Goal: Transaction & Acquisition: Purchase product/service

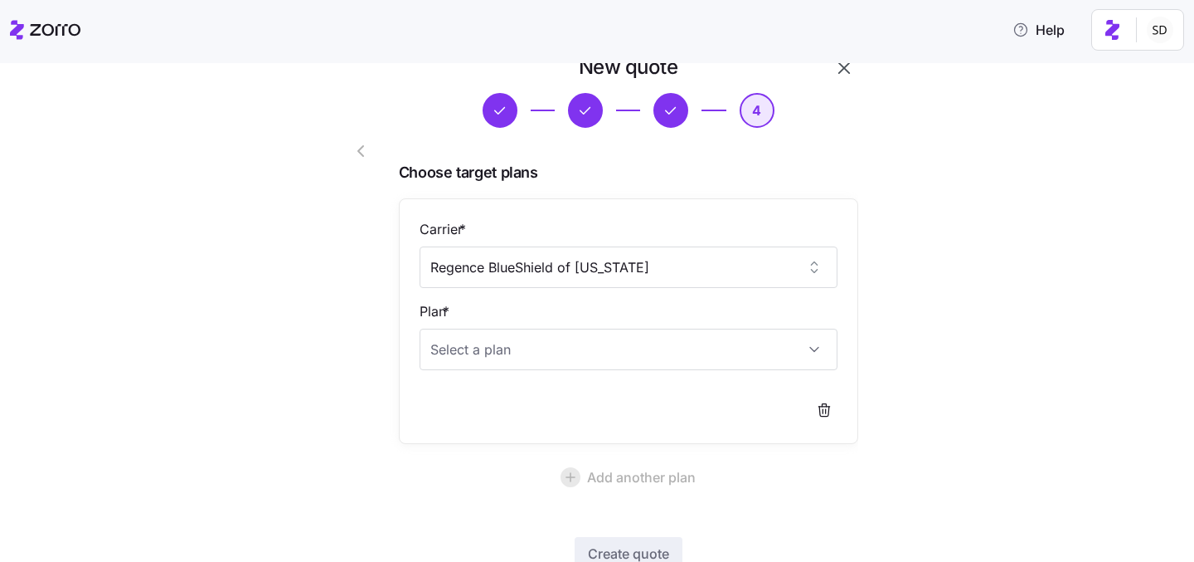
scroll to position [41, 0]
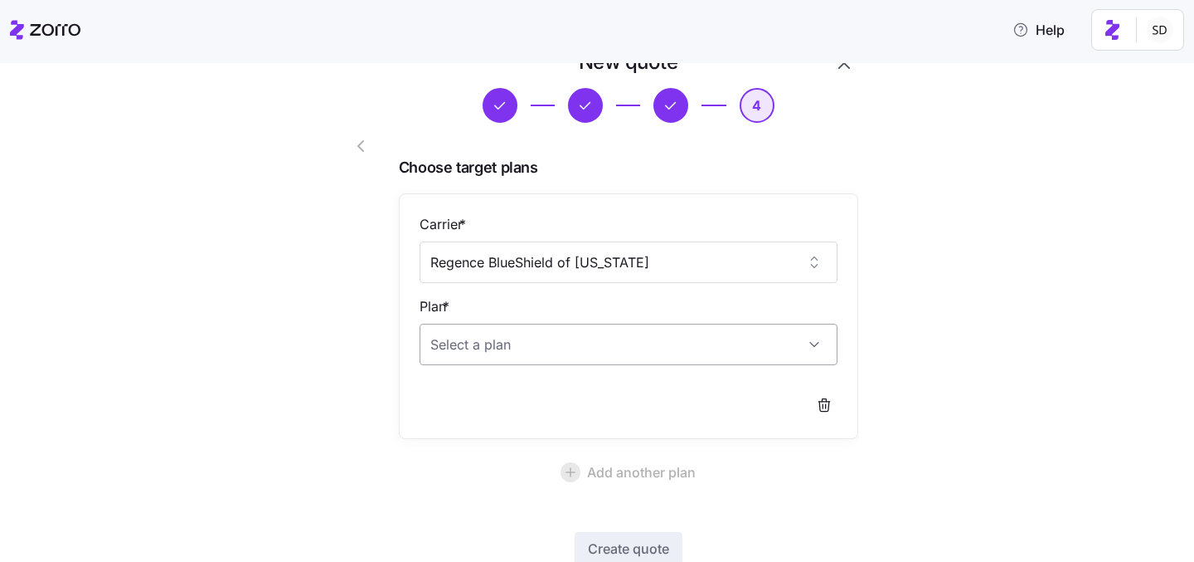
click at [717, 353] on input "Plan *" at bounding box center [629, 343] width 418 height 41
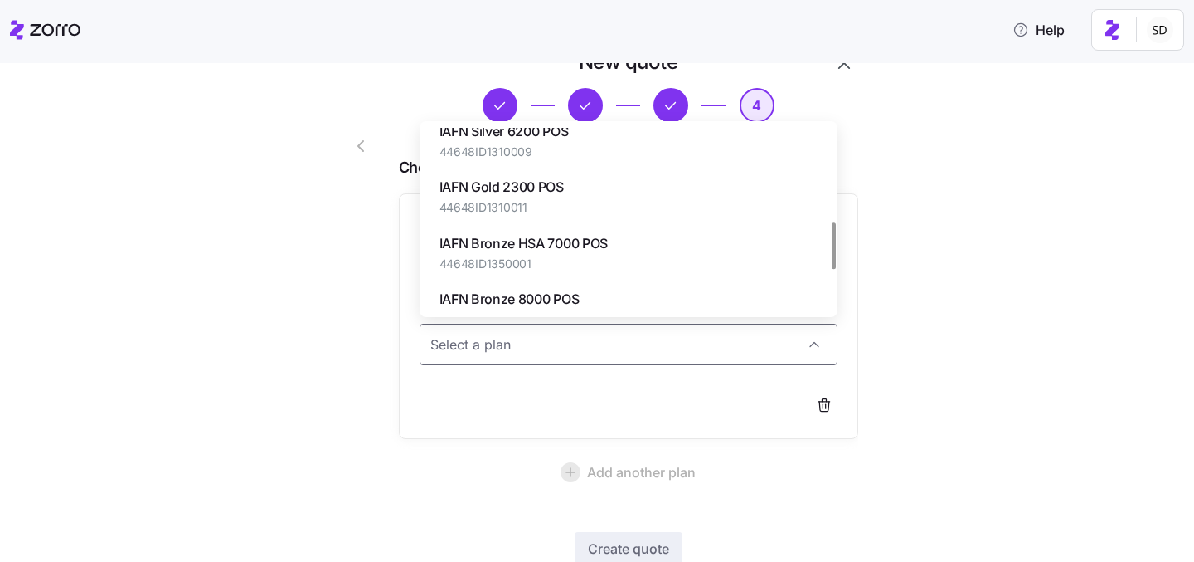
scroll to position [407, 0]
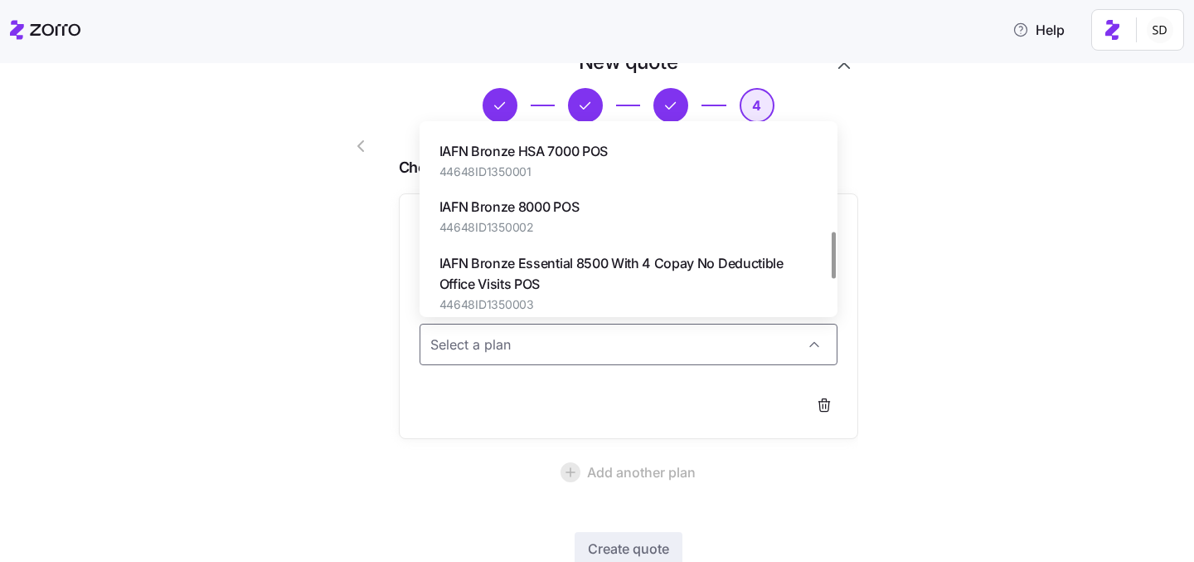
click at [336, 258] on div at bounding box center [345, 331] width 95 height 579
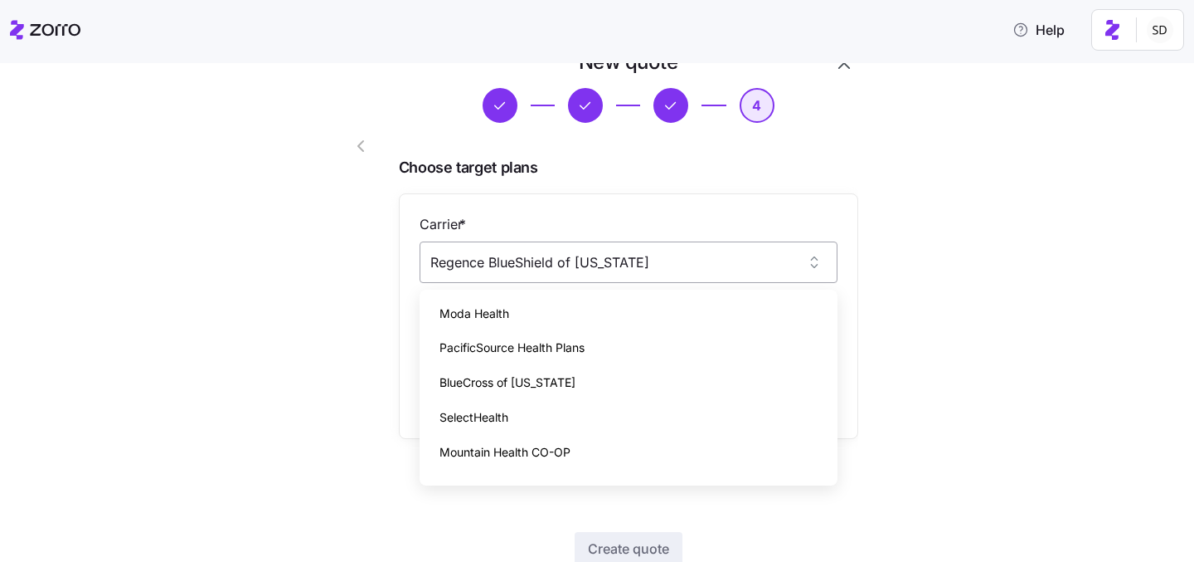
click at [642, 268] on input "Regence BlueShield of Idaho" at bounding box center [629, 261] width 418 height 41
click at [1025, 275] on div "New quote 4 Choose target plans Carrier * Regence BlueShield of Idaho Plan * Ad…" at bounding box center [608, 342] width 1125 height 586
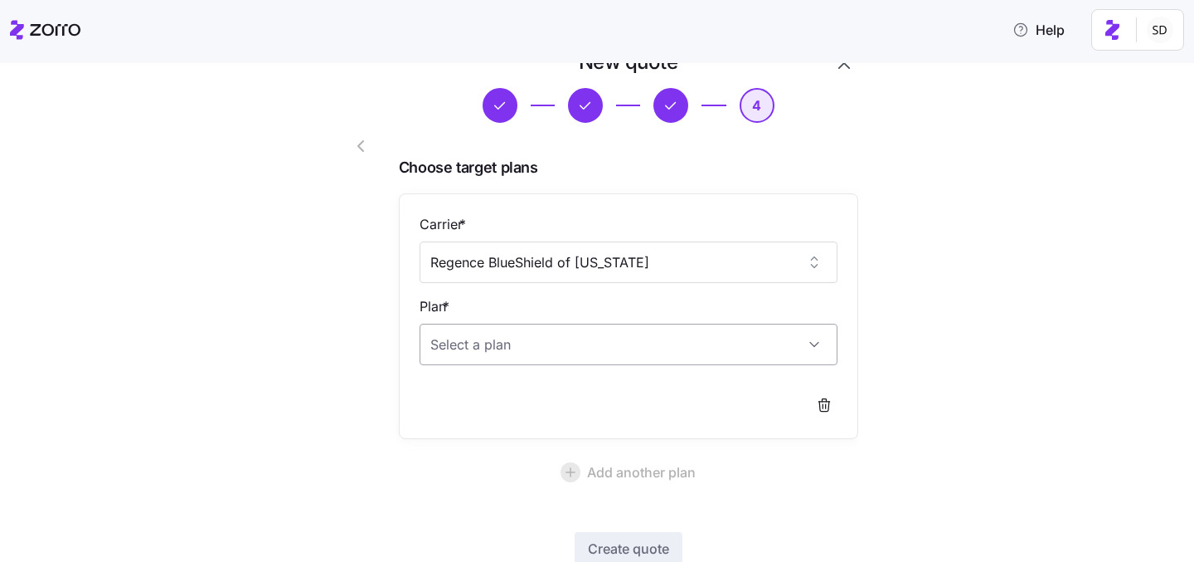
click at [713, 324] on input "Plan *" at bounding box center [629, 343] width 418 height 41
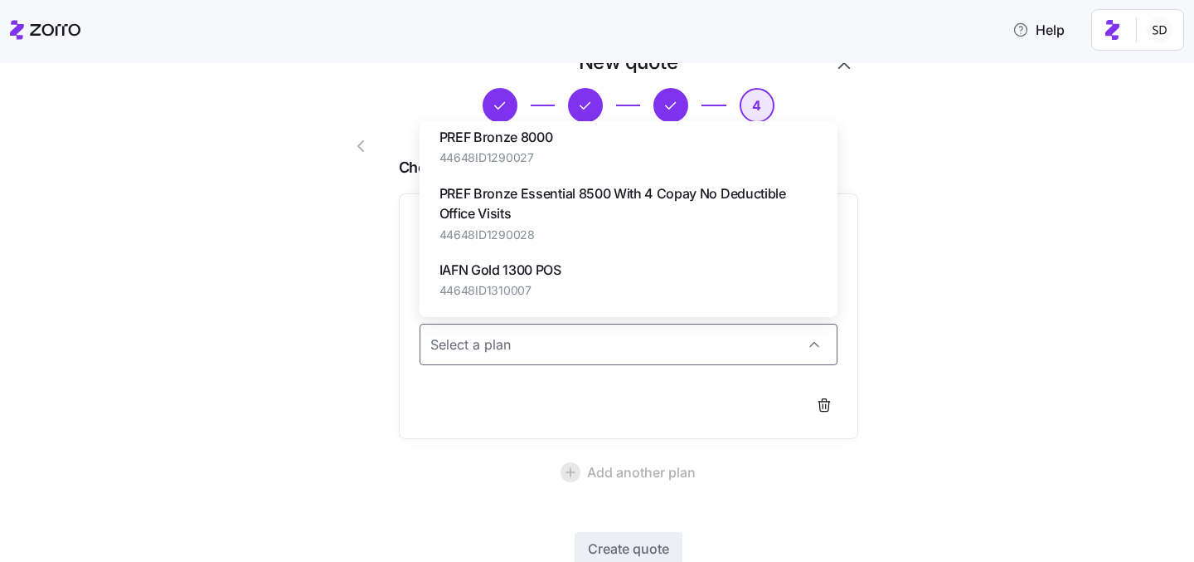
scroll to position [0, 0]
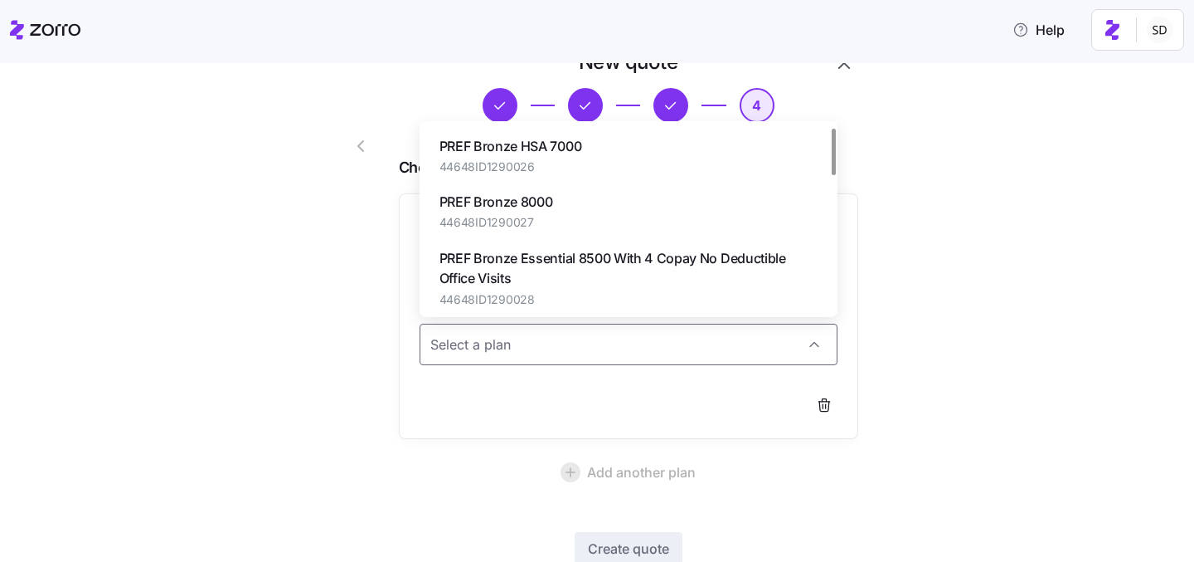
click at [1018, 292] on div "New quote 4 Choose target plans Carrier * Regence BlueShield of Idaho Plan * Ad…" at bounding box center [608, 342] width 1125 height 586
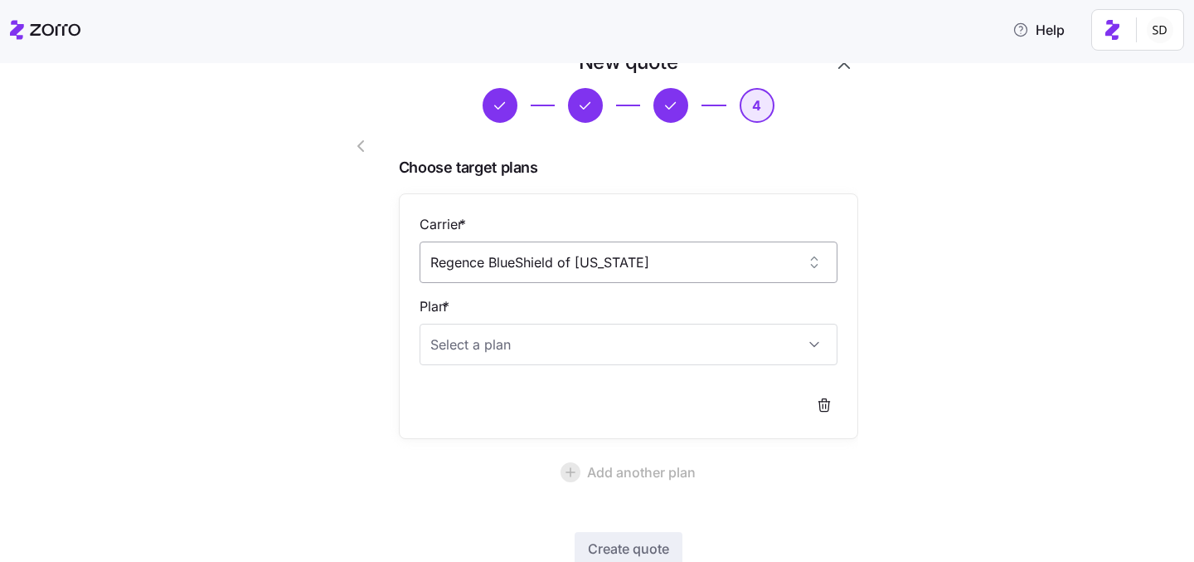
click at [783, 241] on input "Regence BlueShield of Idaho" at bounding box center [629, 261] width 418 height 41
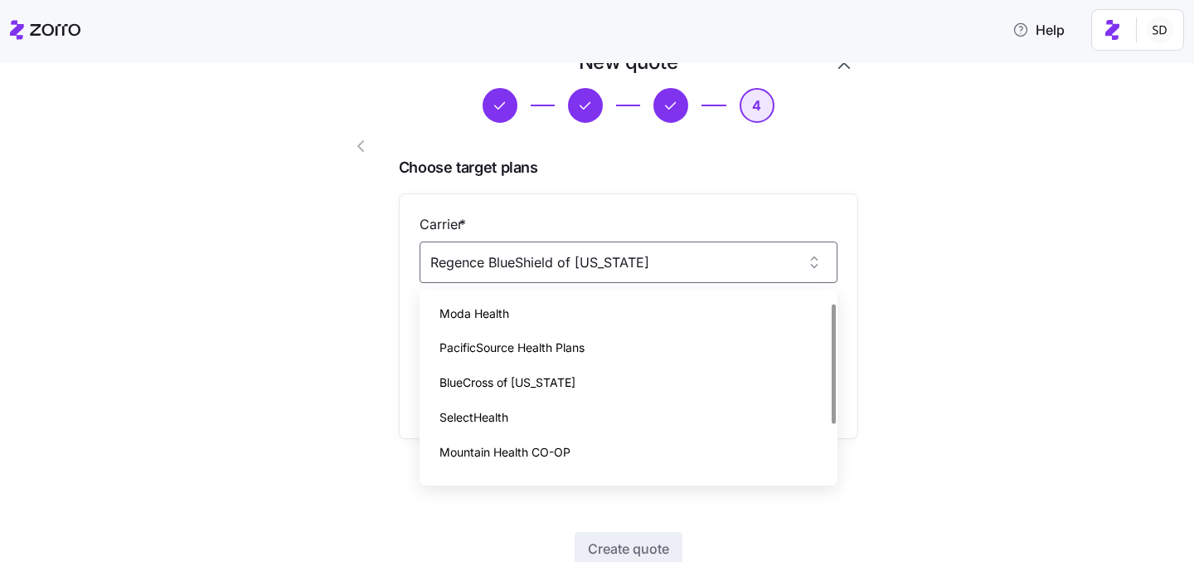
scroll to position [94, 0]
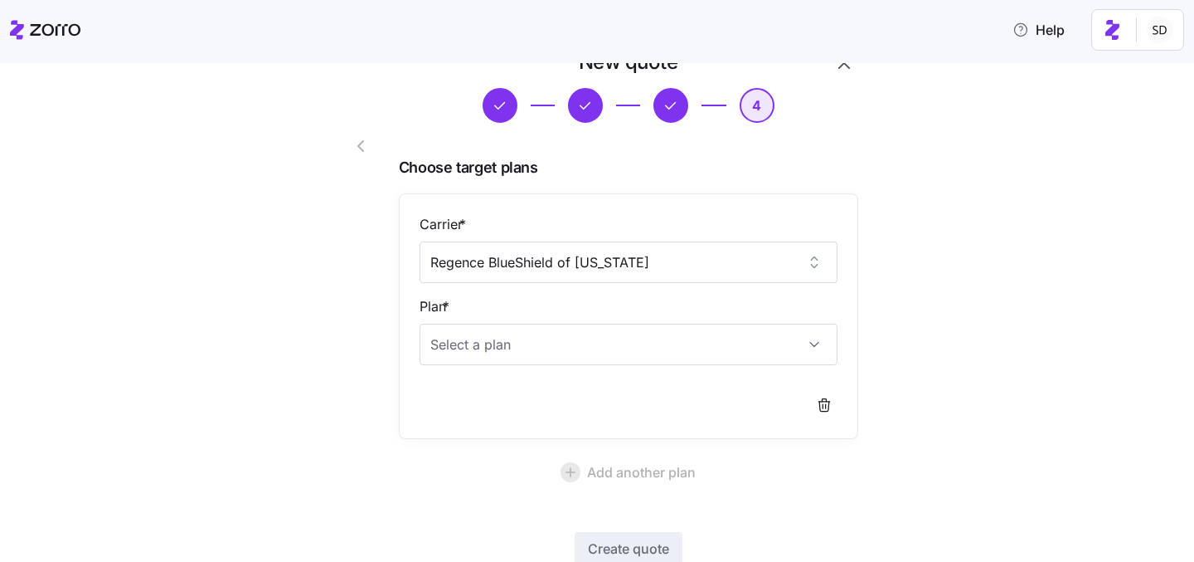
click at [706, 479] on body "Help New quote 4 Choose target plans Carrier * Regence BlueShield of Idaho Plan…" at bounding box center [597, 276] width 1194 height 552
click at [724, 367] on div "Carrier * Regence BlueShield of Idaho Plan *" at bounding box center [629, 316] width 418 height 204
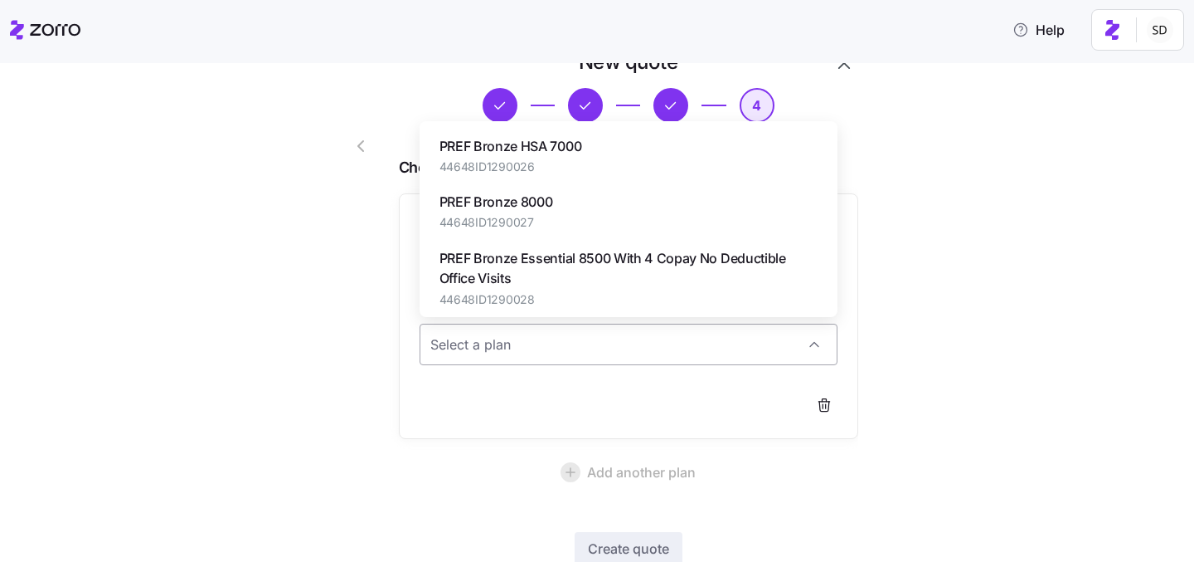
click at [724, 356] on input "Plan *" at bounding box center [629, 343] width 418 height 41
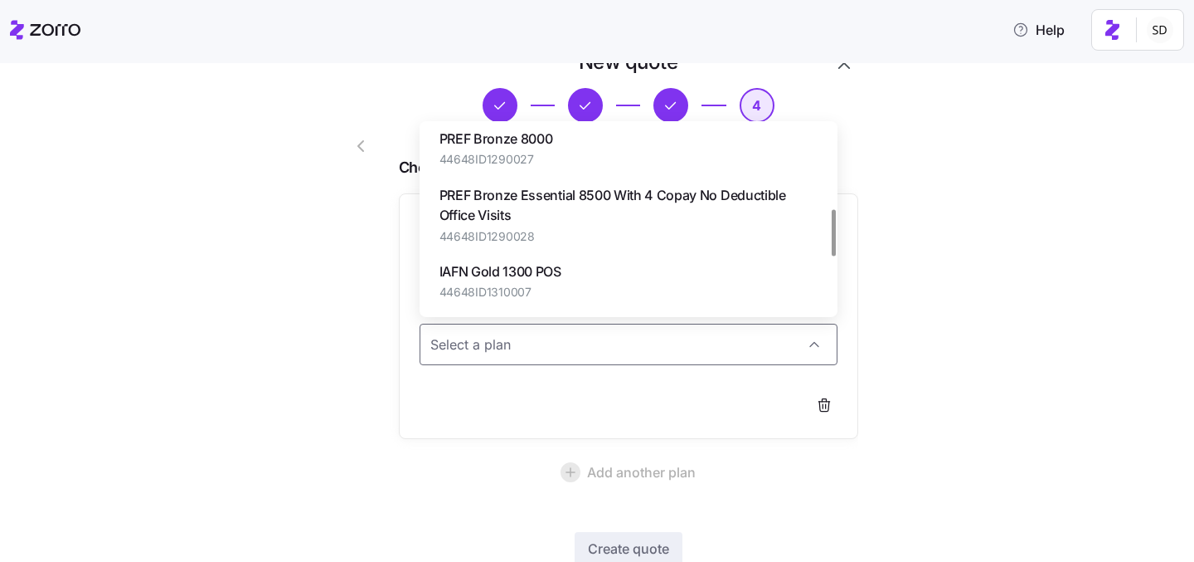
scroll to position [0, 0]
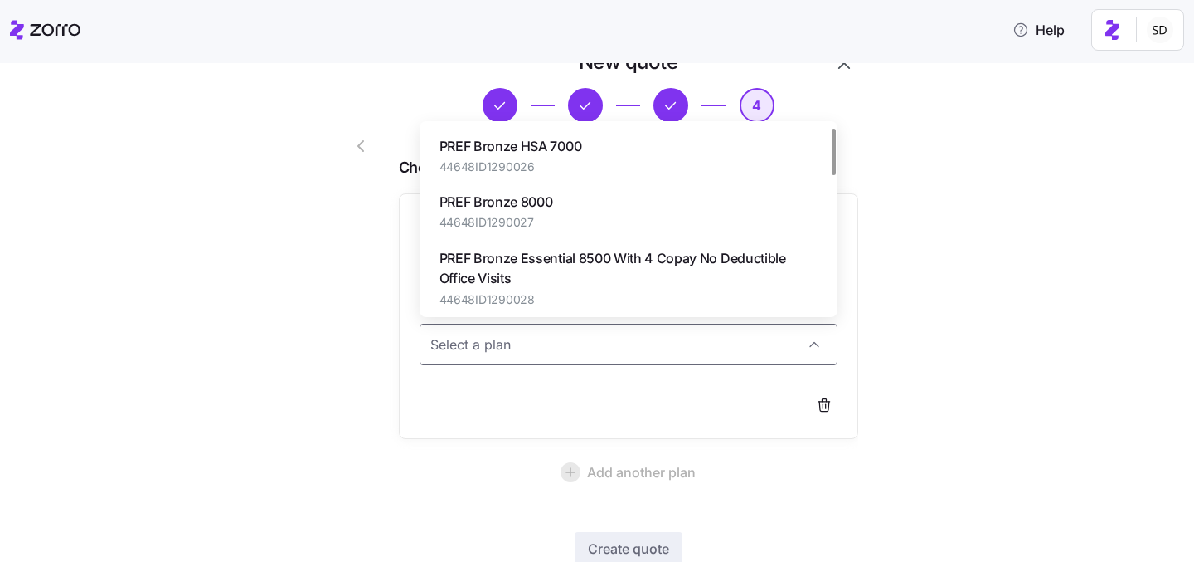
click at [930, 254] on div "New quote 4 Choose target plans Carrier * Regence BlueShield of Idaho Plan * Ad…" at bounding box center [608, 342] width 1125 height 586
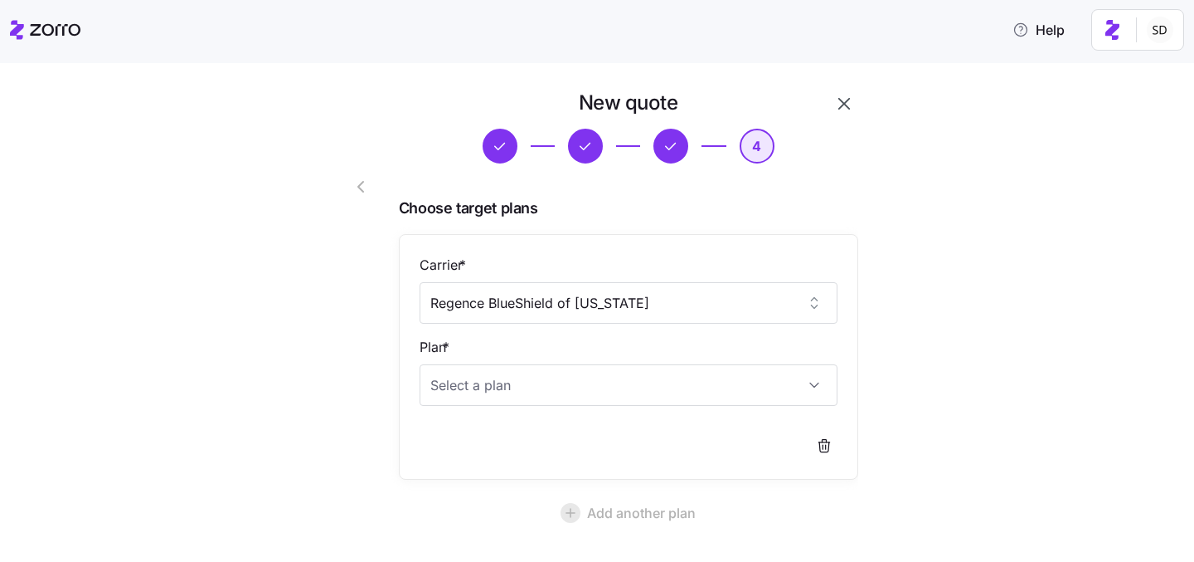
click at [671, 148] on icon "button" at bounding box center [671, 146] width 18 height 18
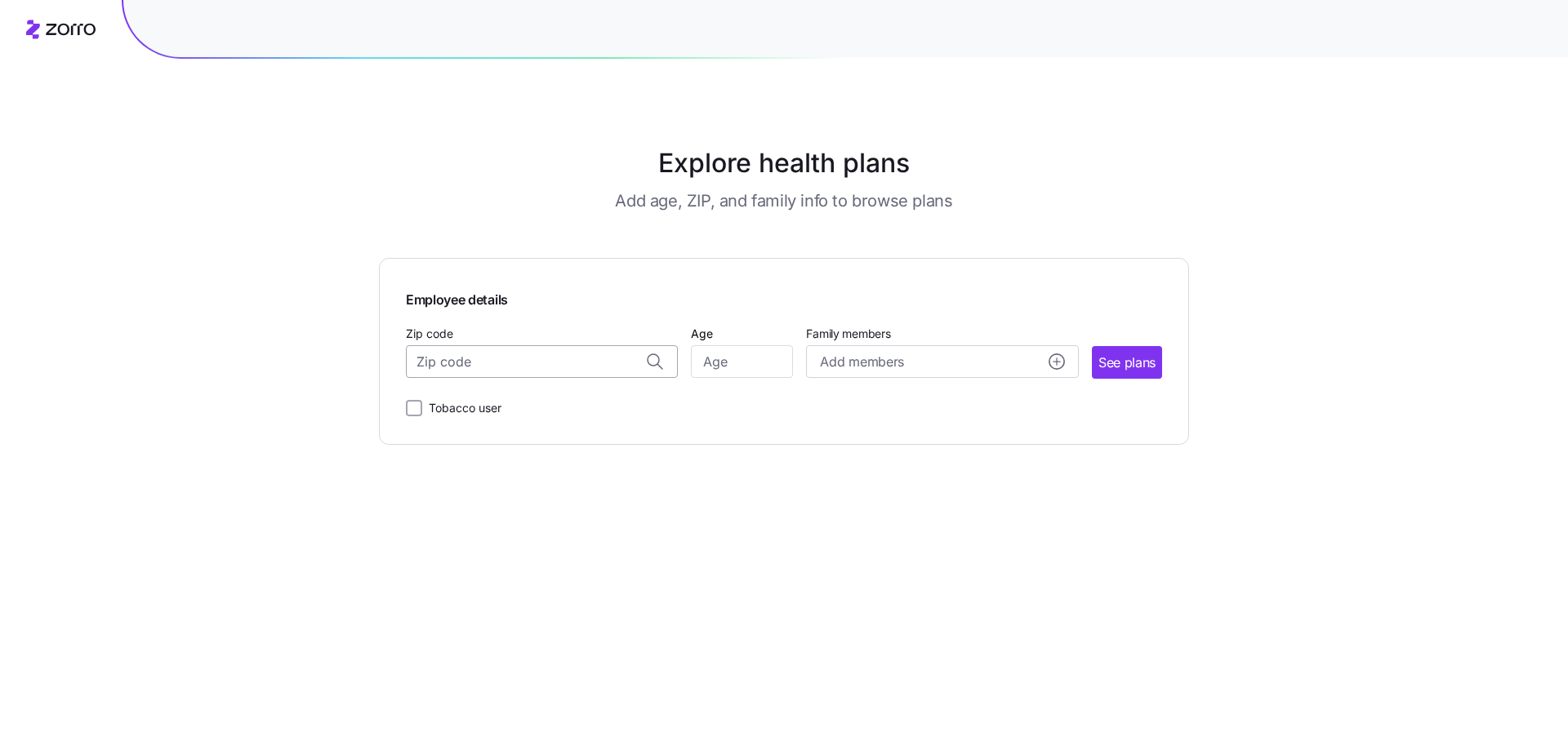
click at [603, 371] on input "Zip code" at bounding box center [541, 361] width 272 height 32
paste input "83704"
click at [541, 397] on span "83704, Ada County, ID" at bounding box center [538, 404] width 228 height 21
type input "83704, Ada County, ID"
click at [768, 372] on input "Age" at bounding box center [742, 361] width 102 height 32
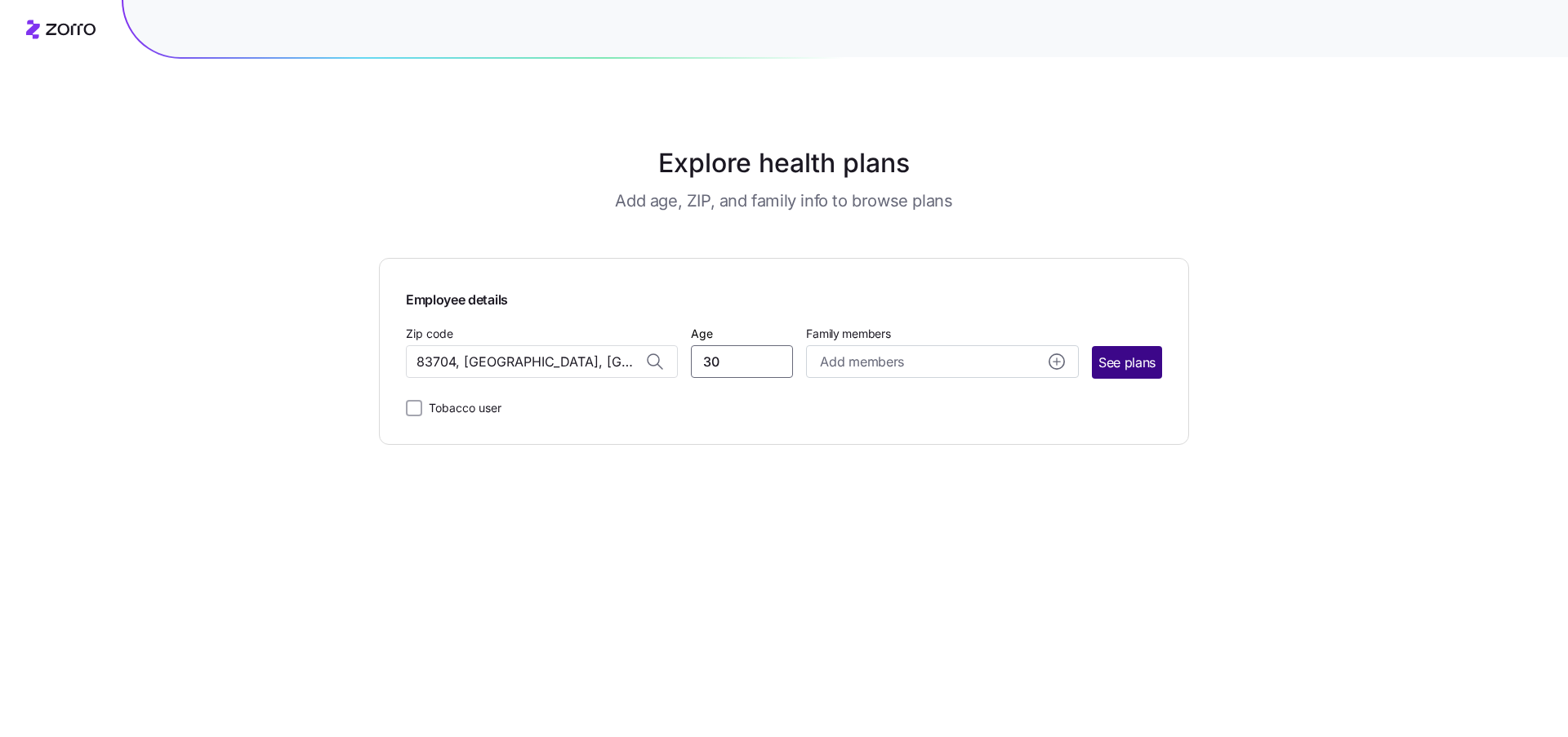
type input "30"
click at [1127, 371] on span "See plans" at bounding box center [1127, 362] width 57 height 21
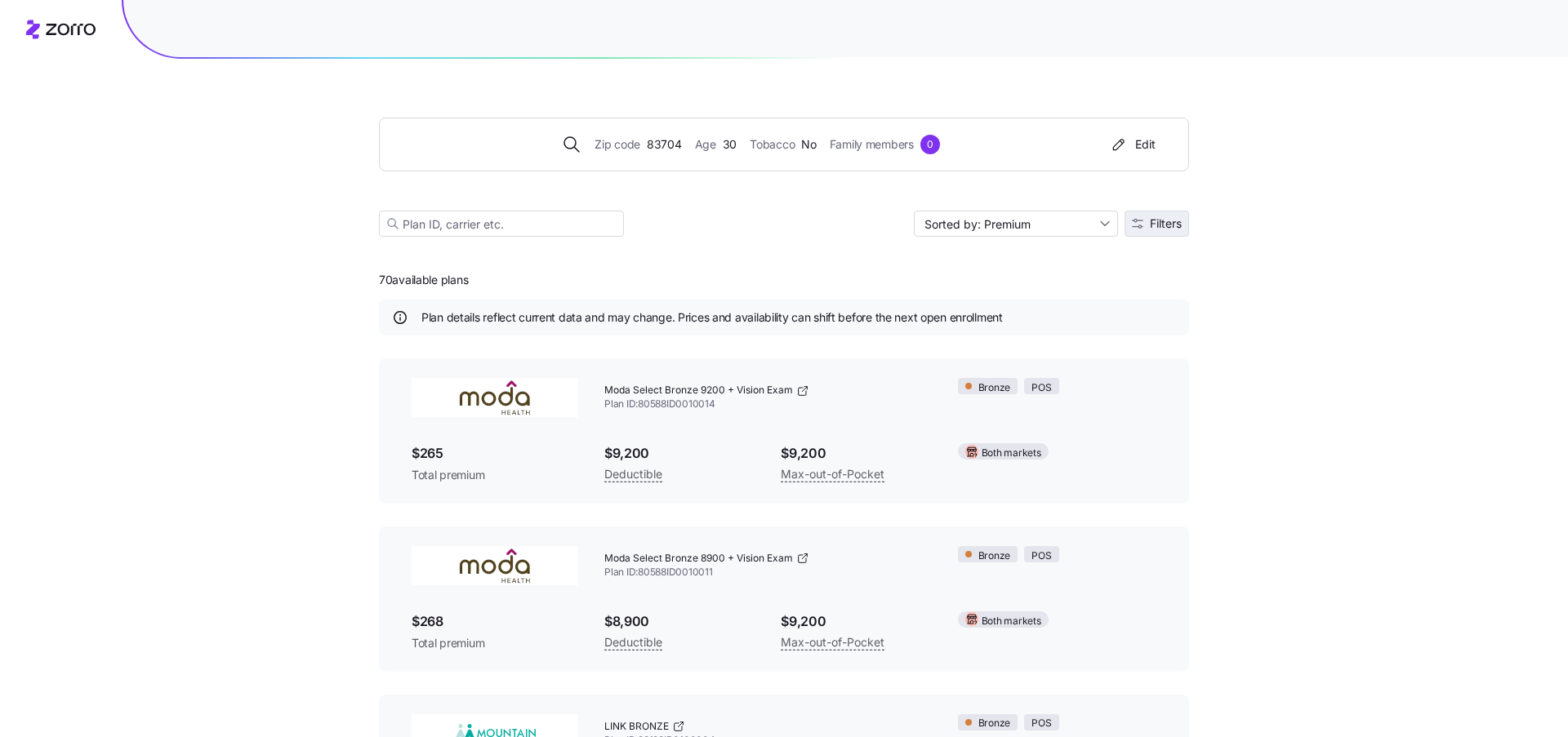
click at [1171, 214] on button "Filters" at bounding box center [1157, 223] width 65 height 27
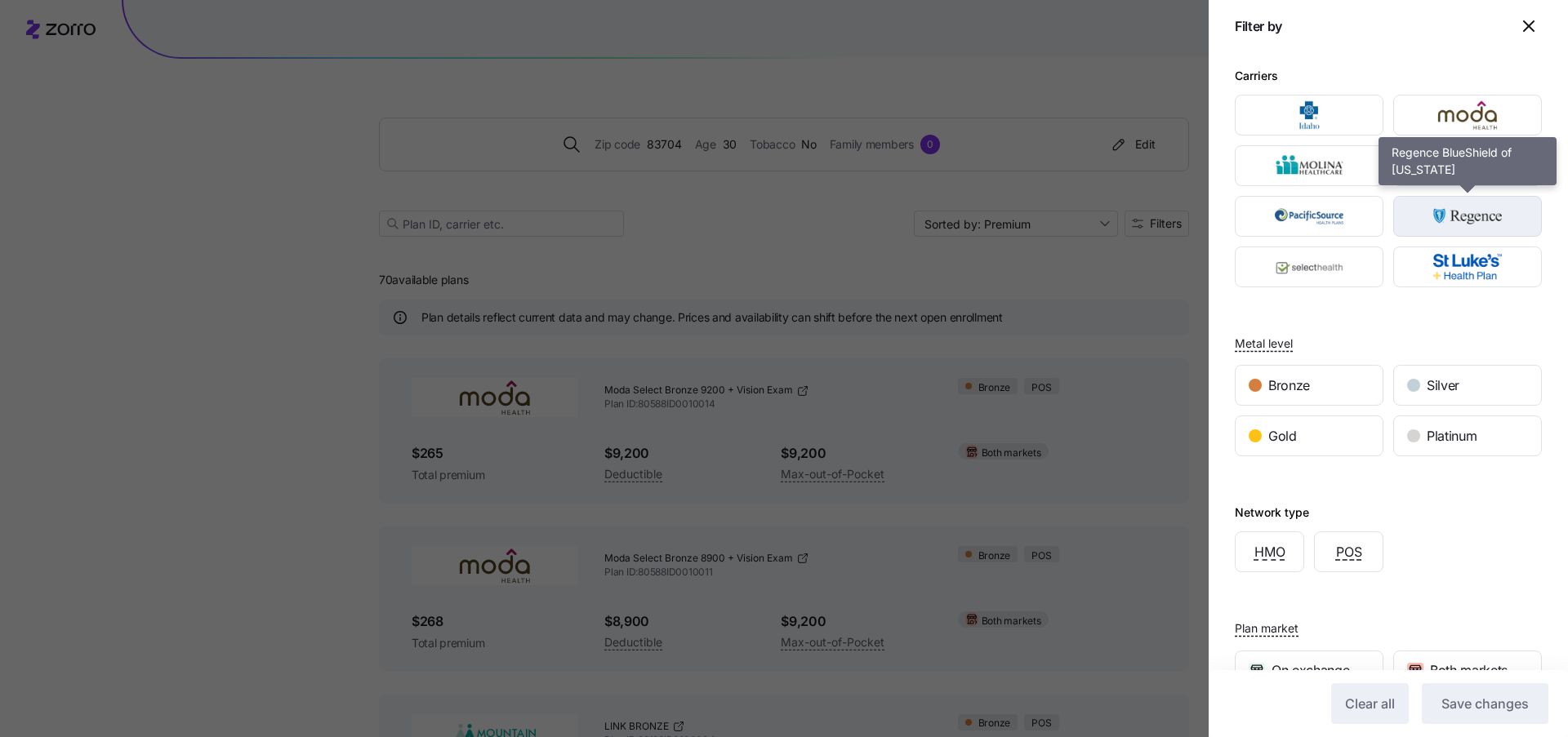
click at [1453, 206] on img "button" at bounding box center [1468, 215] width 120 height 32
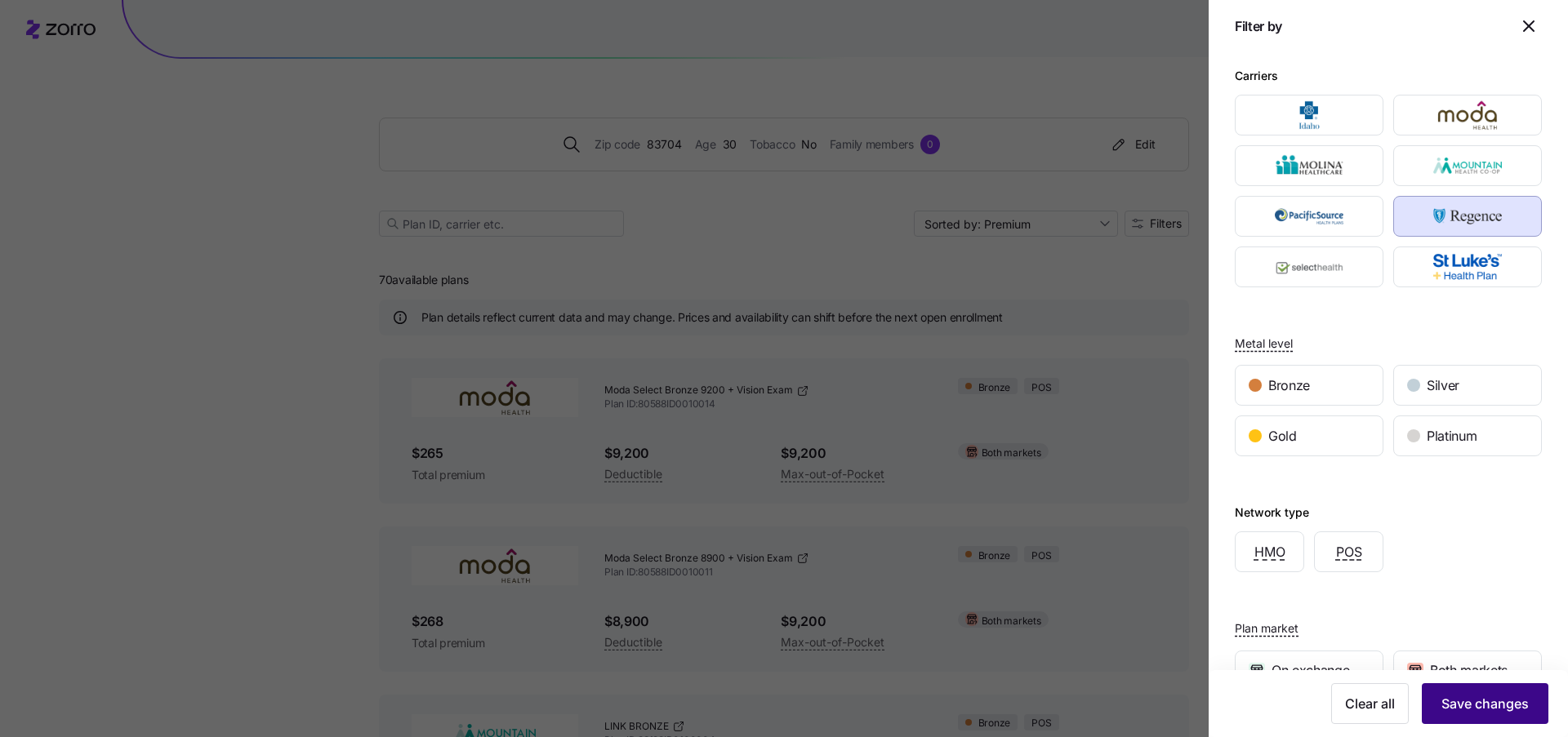
click at [1483, 710] on span "Save changes" at bounding box center [1484, 704] width 88 height 20
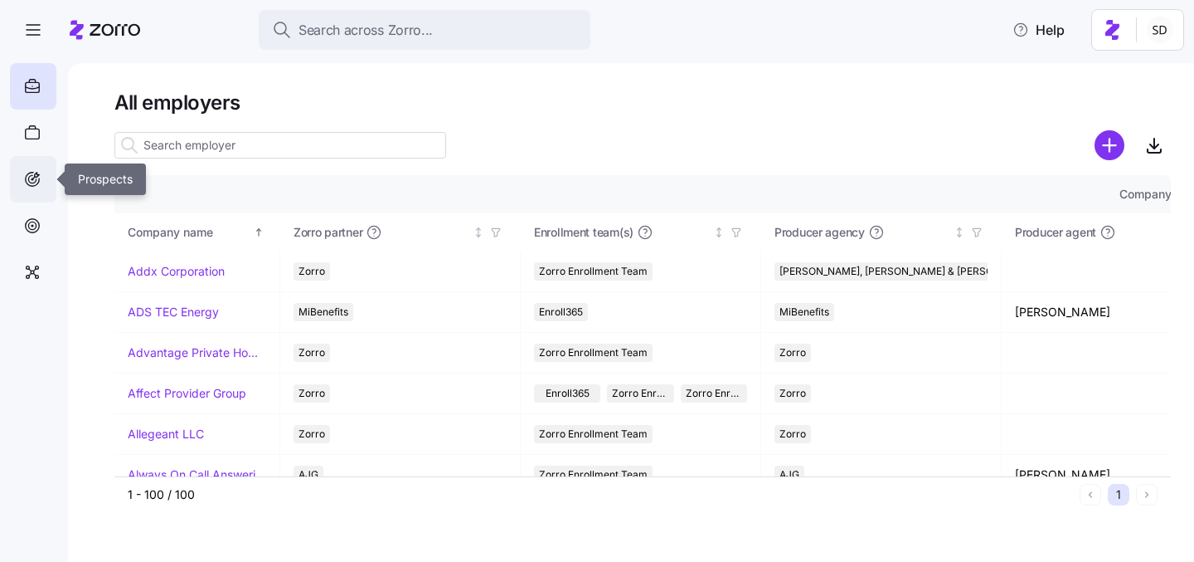
click at [36, 182] on icon at bounding box center [32, 179] width 18 height 20
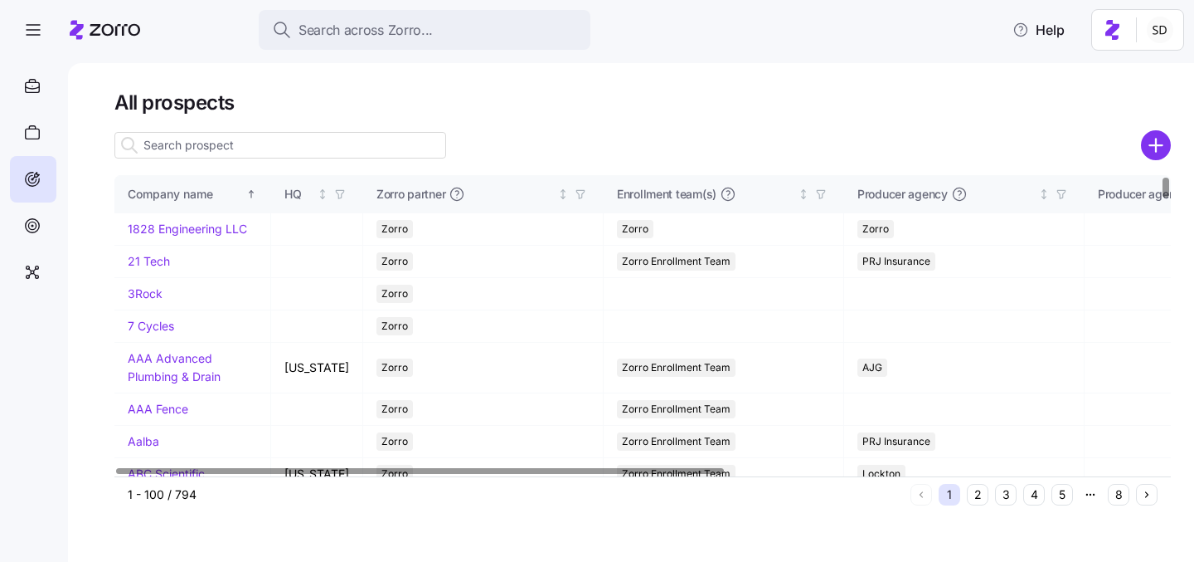
click at [1157, 145] on icon "add icon" at bounding box center [1156, 145] width 12 height 0
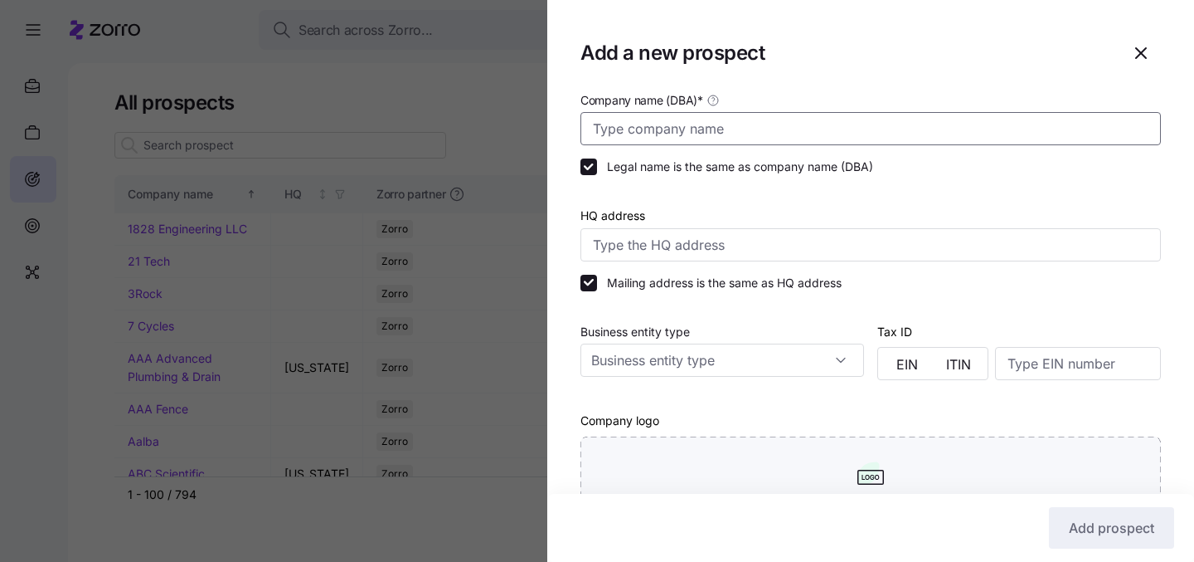
click at [616, 129] on input "Company name (DBA) *" at bounding box center [871, 128] width 581 height 33
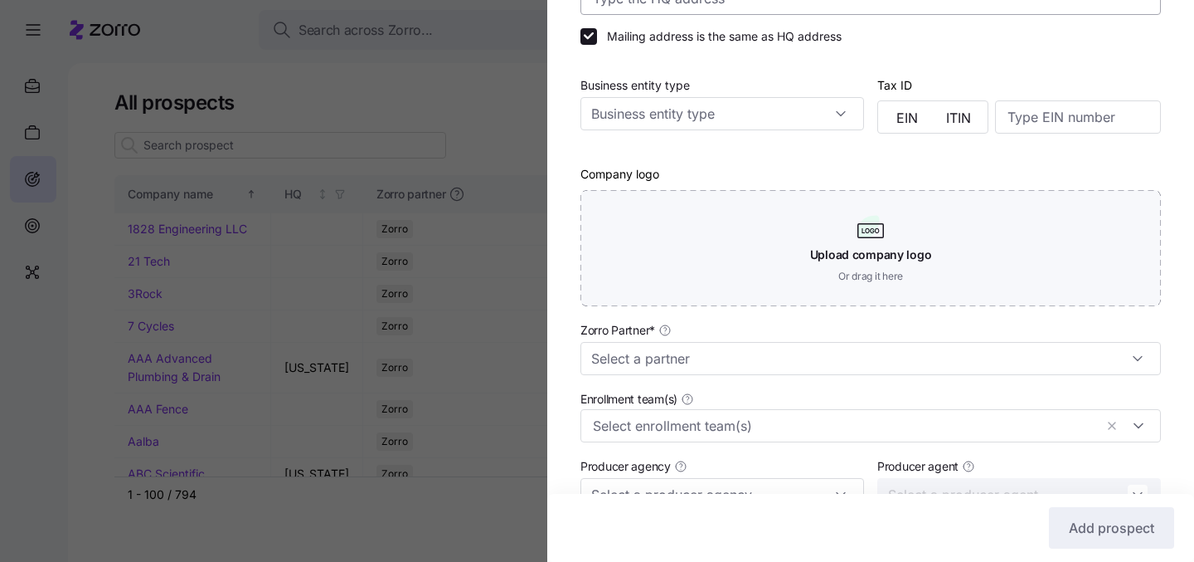
scroll to position [299, 0]
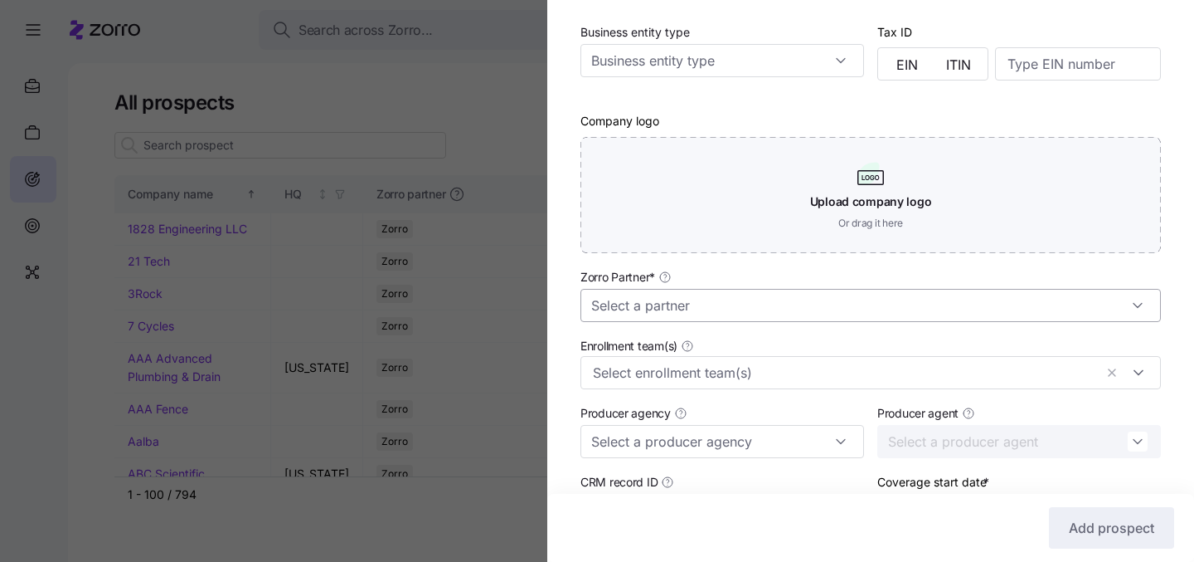
type input "Tamarack"
click at [693, 320] on input "Zorro Partner *" at bounding box center [871, 305] width 581 height 33
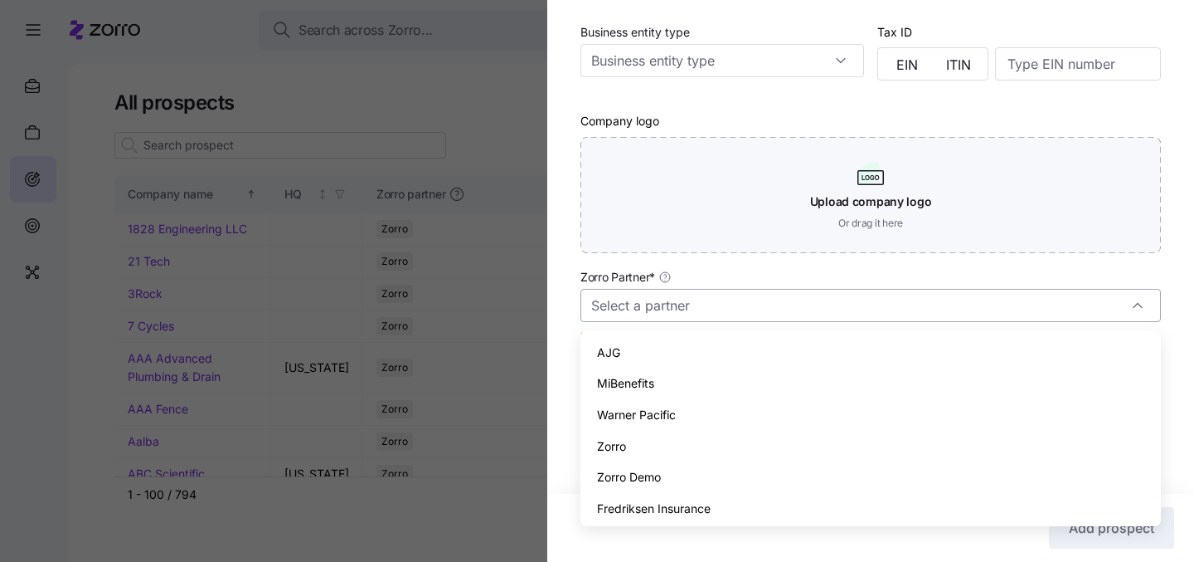
click at [773, 304] on input "Zorro Partner *" at bounding box center [871, 305] width 581 height 33
click at [759, 499] on div "Fredriksen Insurance" at bounding box center [870, 509] width 567 height 32
type input "Fredriksen Insurance"
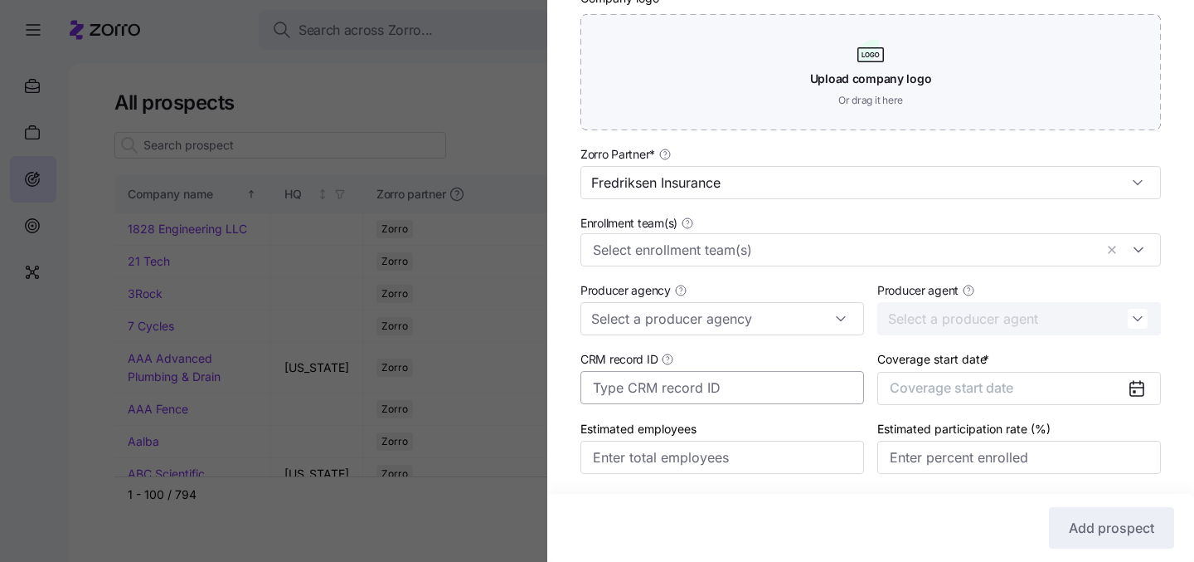
scroll to position [478, 0]
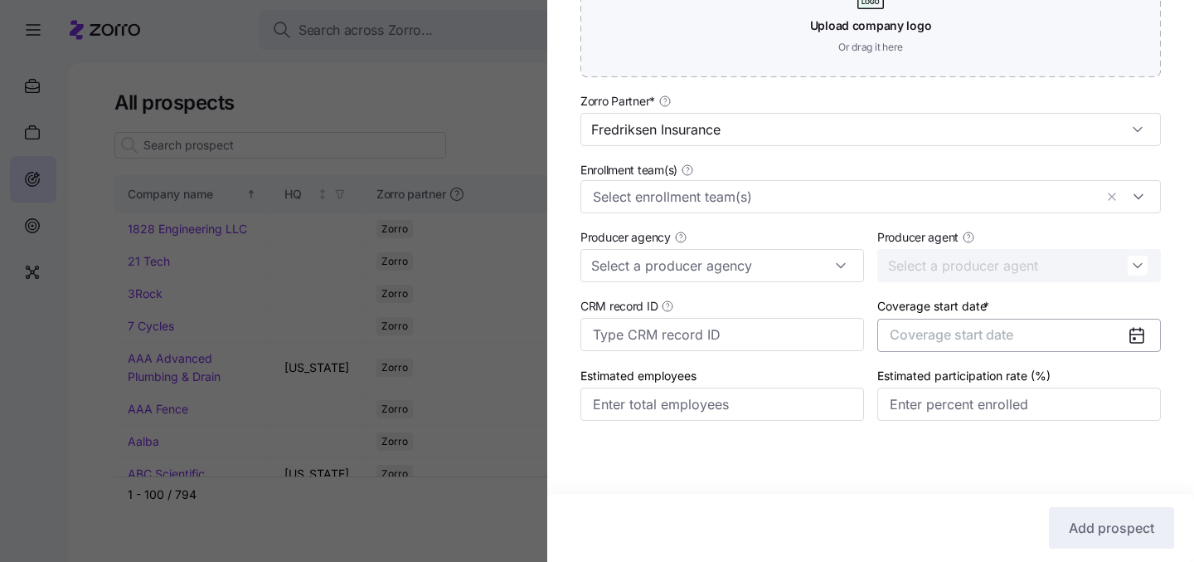
click at [921, 337] on span "Coverage start date" at bounding box center [952, 334] width 124 height 17
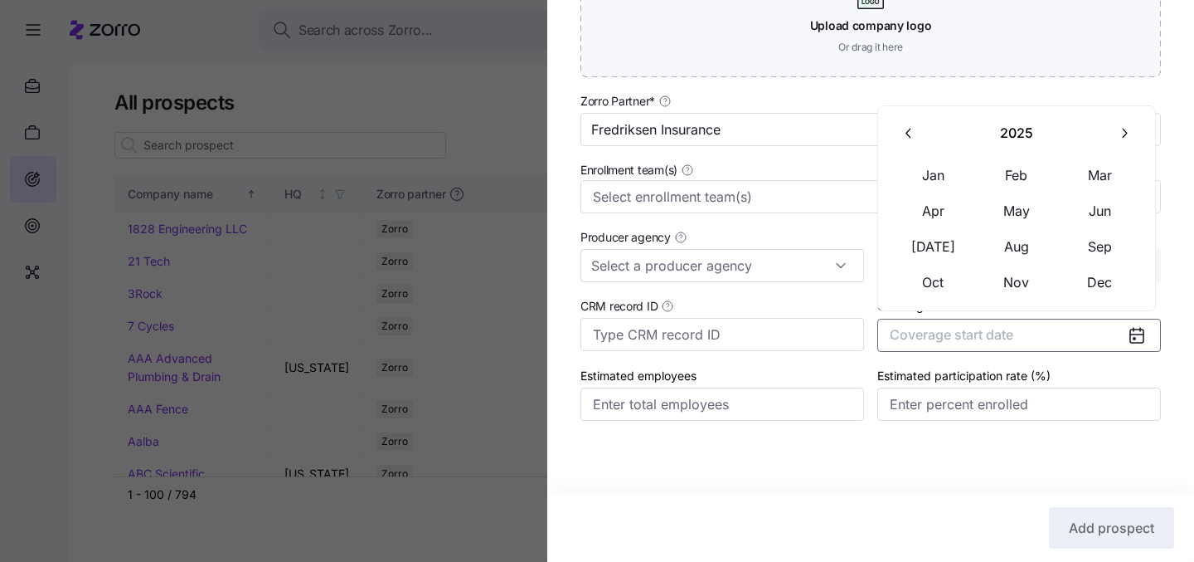
click at [1122, 137] on icon "button" at bounding box center [1124, 133] width 16 height 16
click at [927, 181] on button "Jan" at bounding box center [934, 175] width 83 height 35
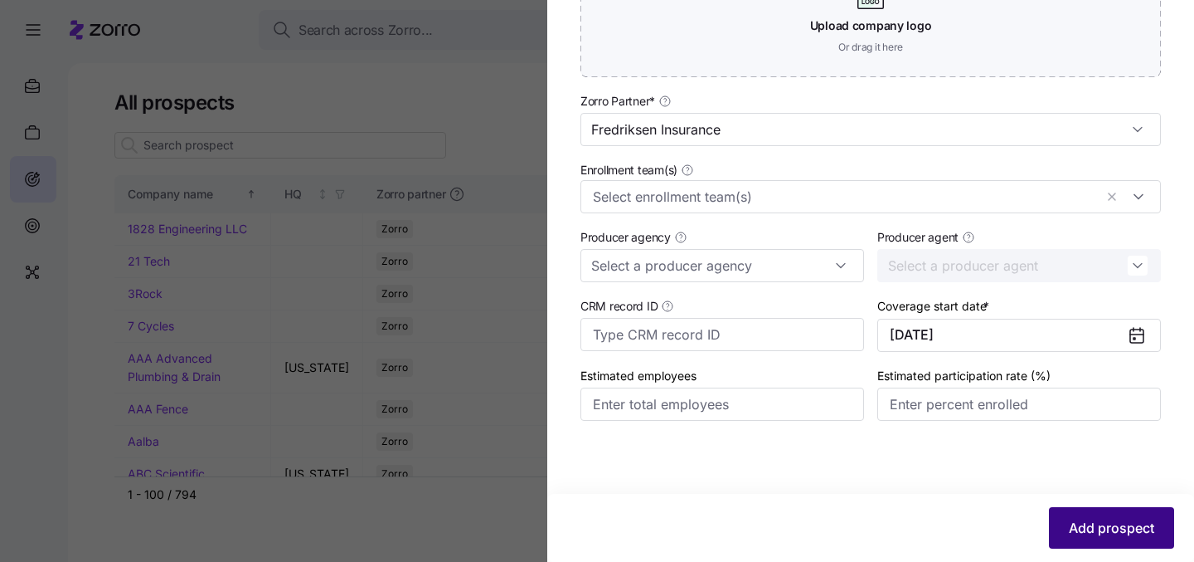
click at [1079, 525] on span "Add prospect" at bounding box center [1111, 528] width 85 height 20
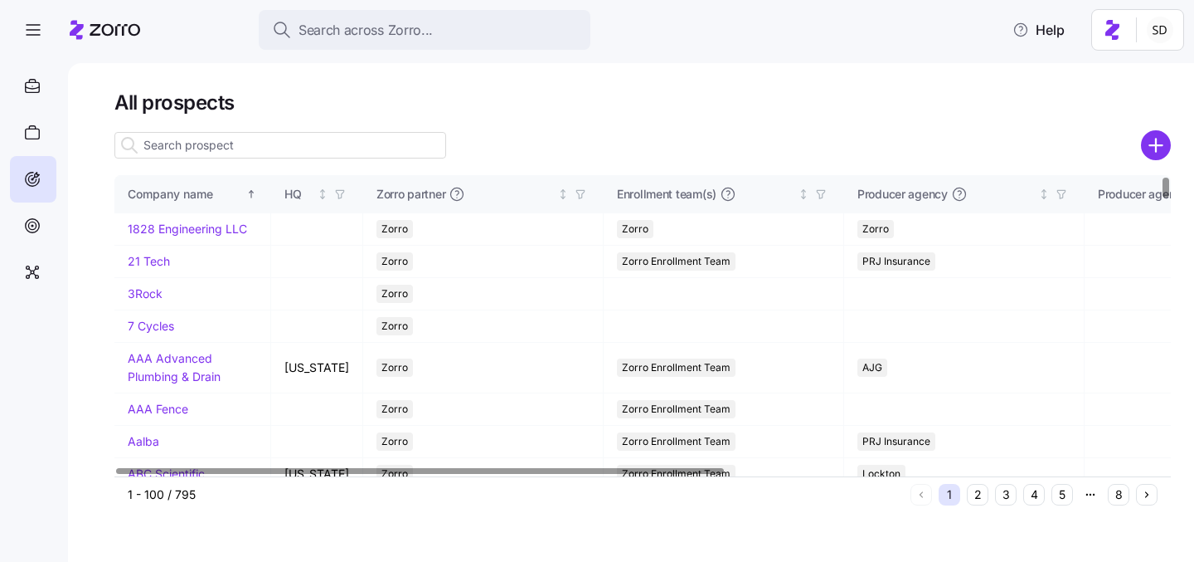
click at [344, 143] on input at bounding box center [280, 145] width 332 height 27
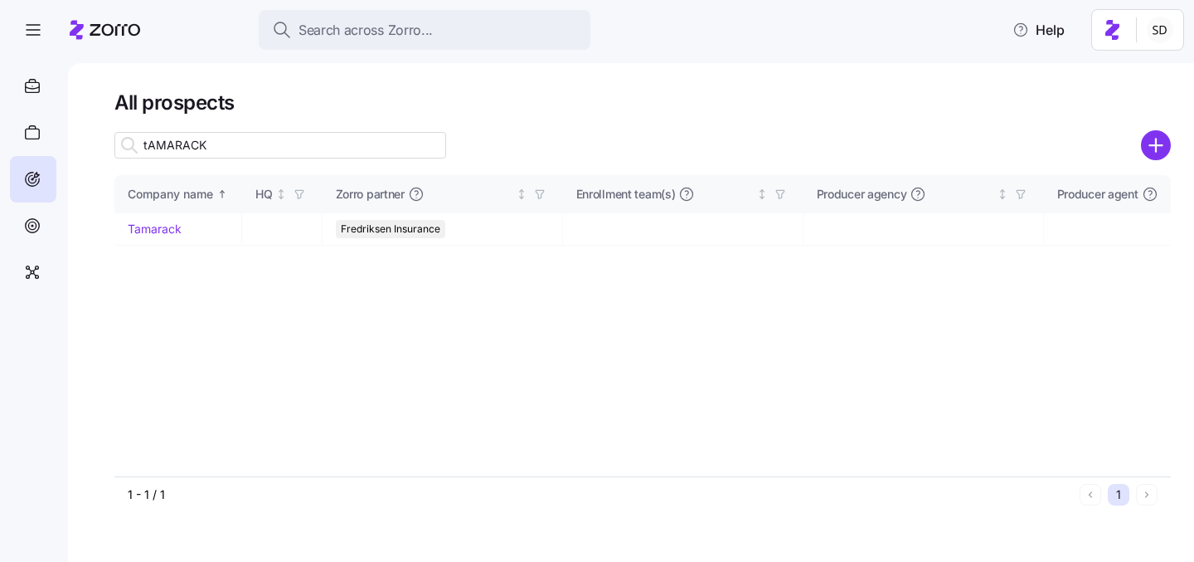
click at [272, 141] on input "tAMARACK" at bounding box center [280, 145] width 332 height 27
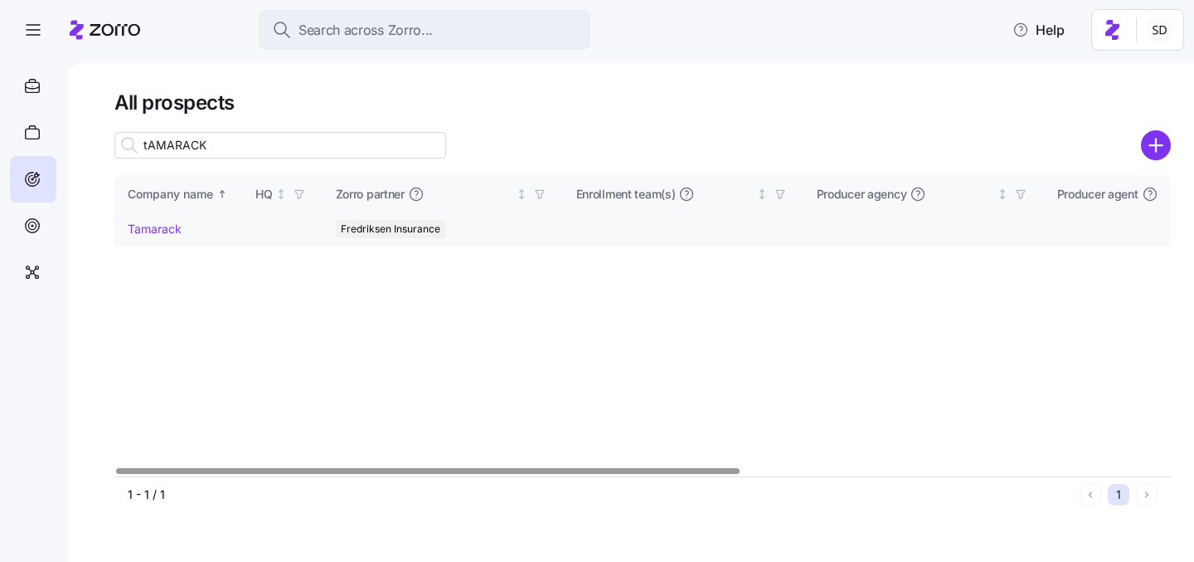
type input "tAMARACK"
click at [134, 227] on link "Tamarack" at bounding box center [155, 228] width 54 height 14
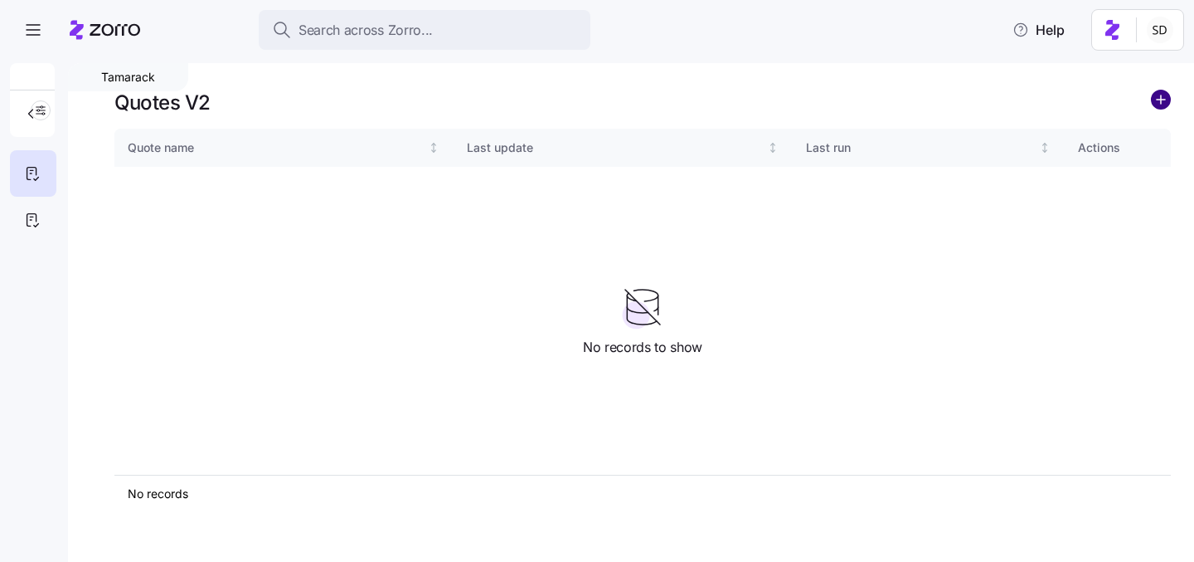
click at [1160, 98] on circle "add icon" at bounding box center [1161, 99] width 18 height 18
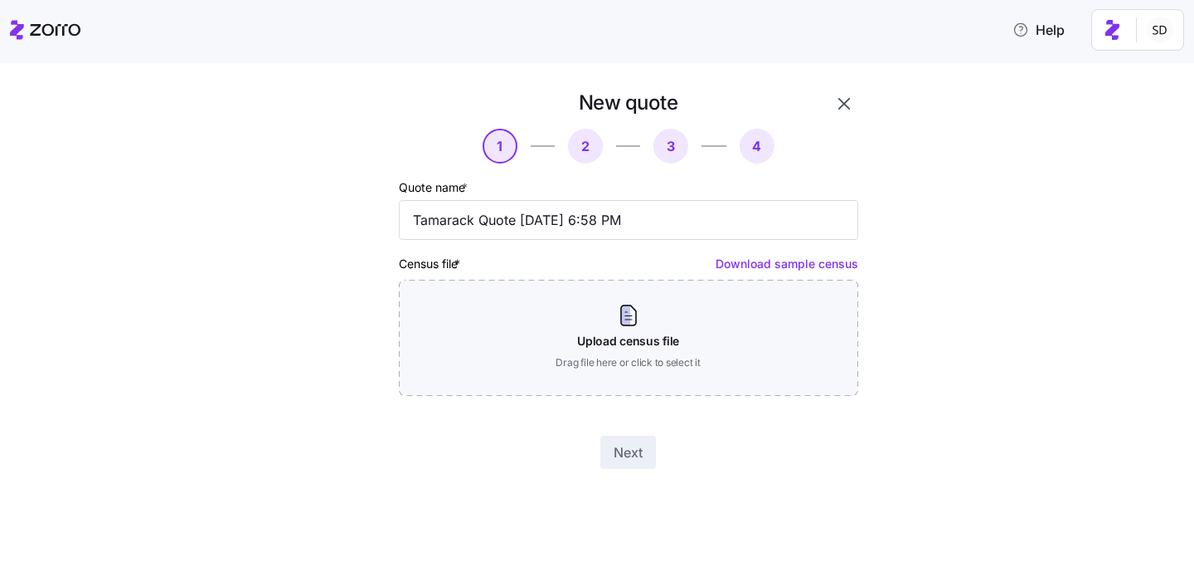
click at [594, 442] on div "Next" at bounding box center [629, 451] width 460 height 33
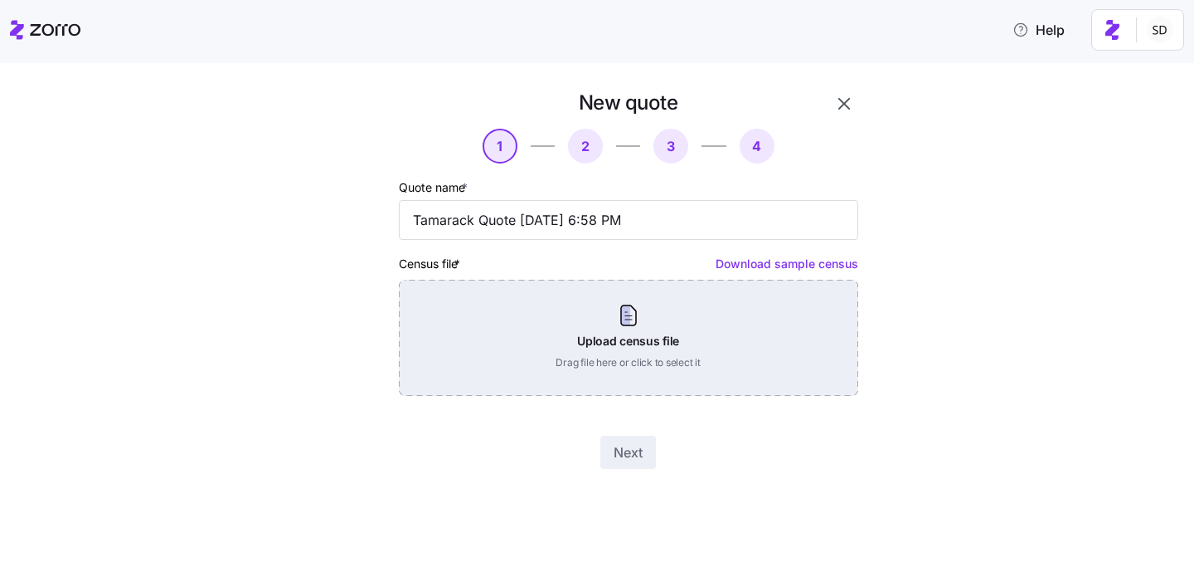
click at [575, 362] on div "Upload census file Drag file here or click to select it" at bounding box center [629, 338] width 460 height 116
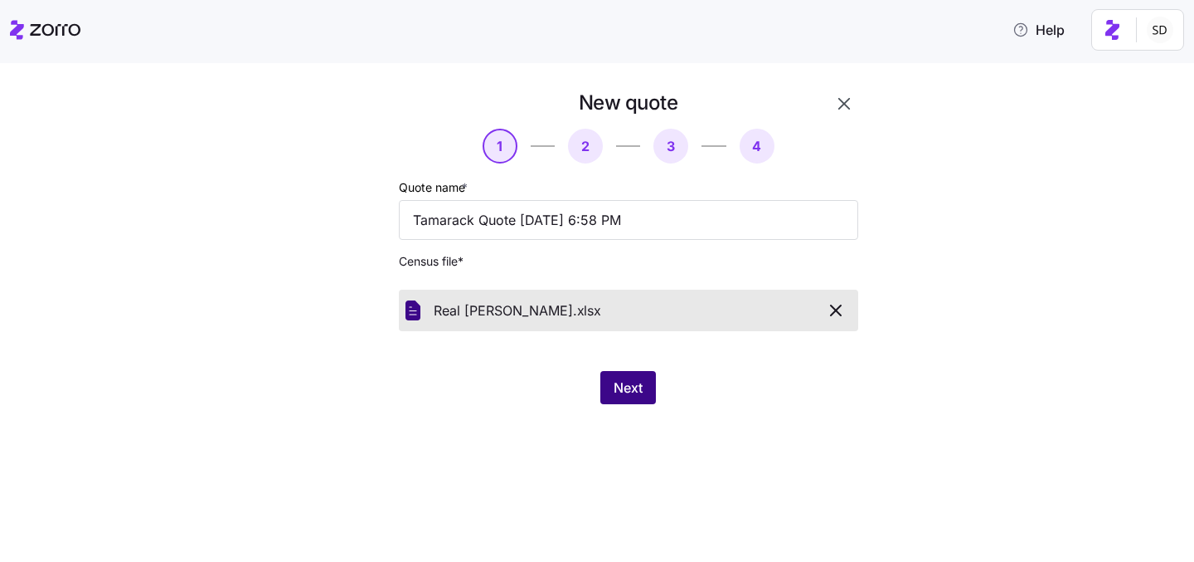
click at [620, 377] on button "Next" at bounding box center [629, 387] width 56 height 33
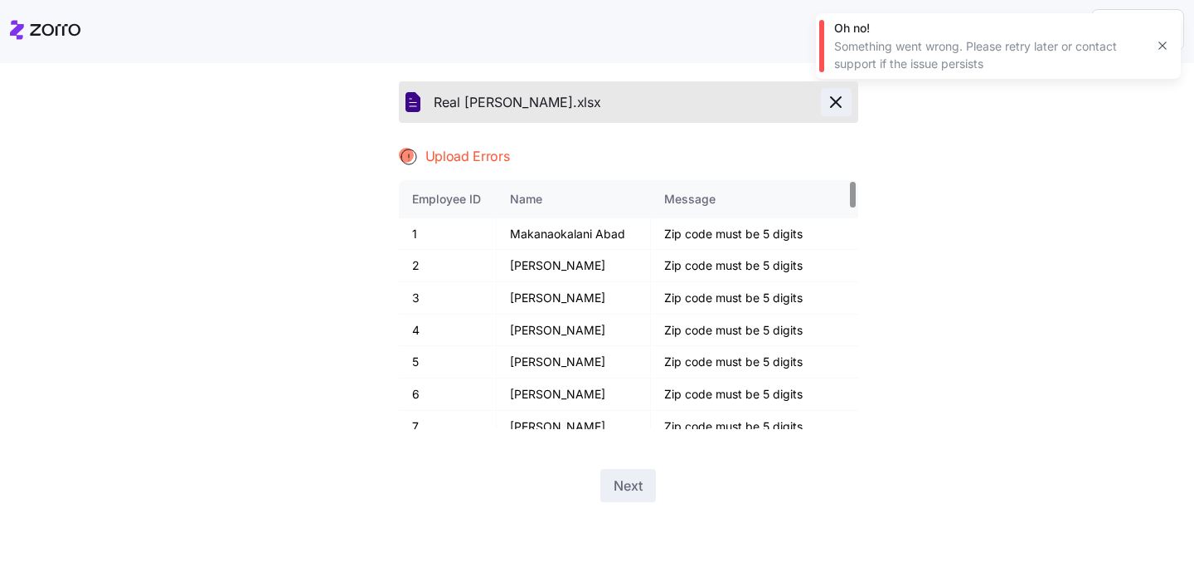
click at [830, 102] on icon "button" at bounding box center [836, 102] width 20 height 20
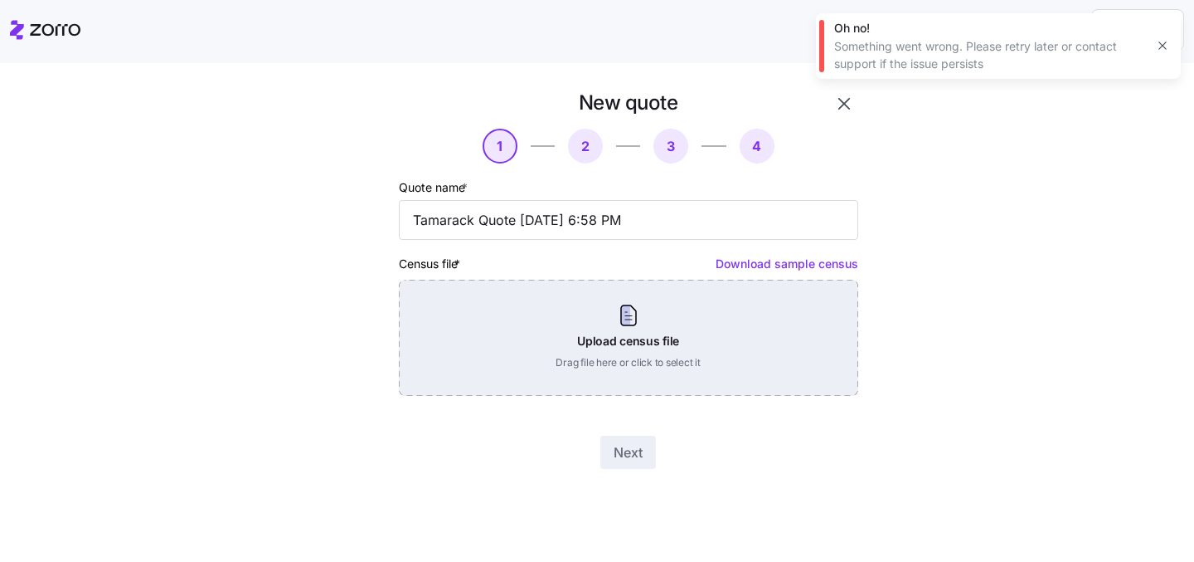
click at [651, 326] on div "Upload census file Drag file here or click to select it" at bounding box center [629, 338] width 460 height 116
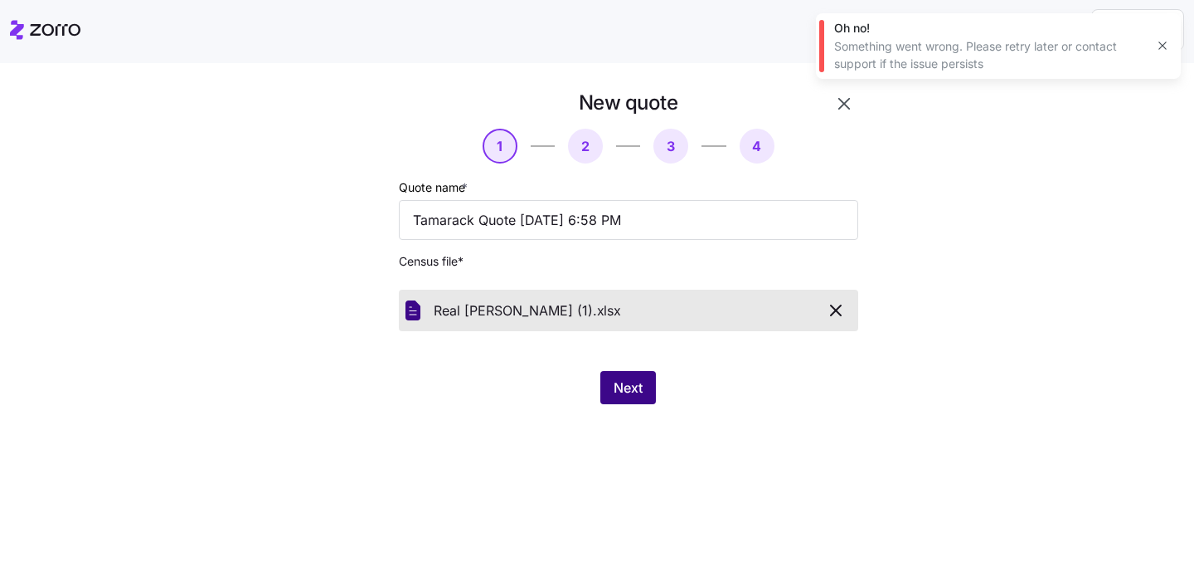
click at [620, 398] on button "Next" at bounding box center [629, 387] width 56 height 33
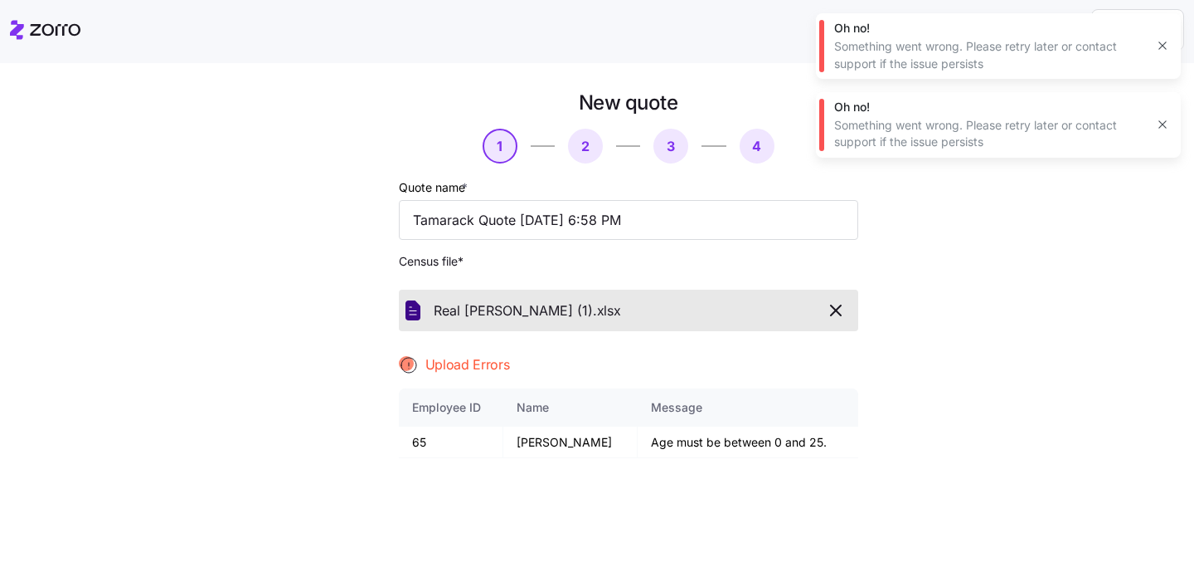
scroll to position [39, 0]
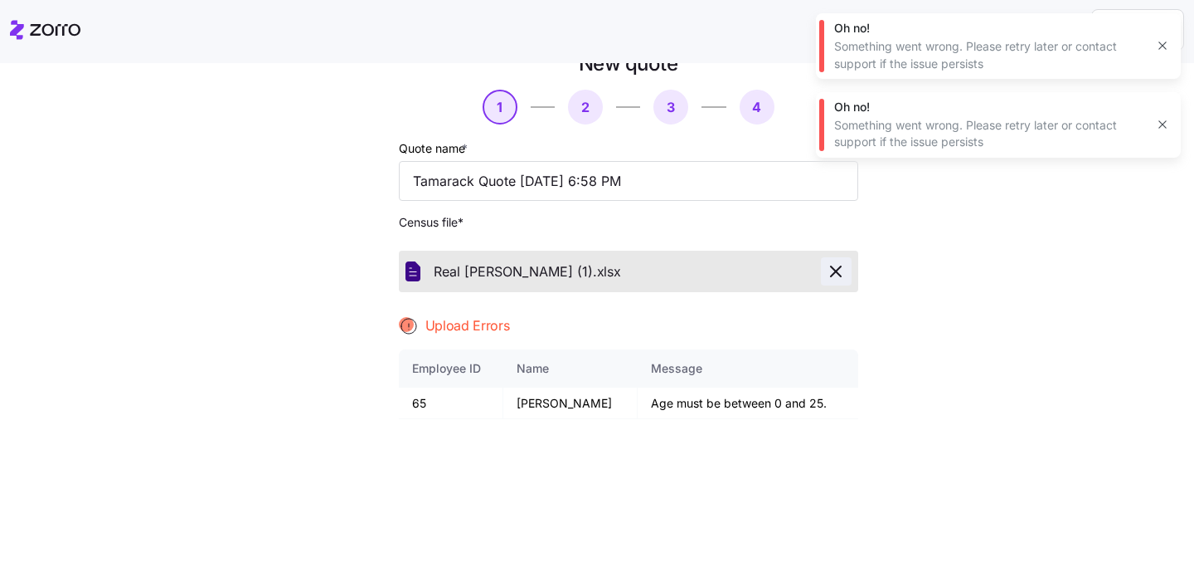
click at [846, 267] on span "button" at bounding box center [836, 271] width 29 height 20
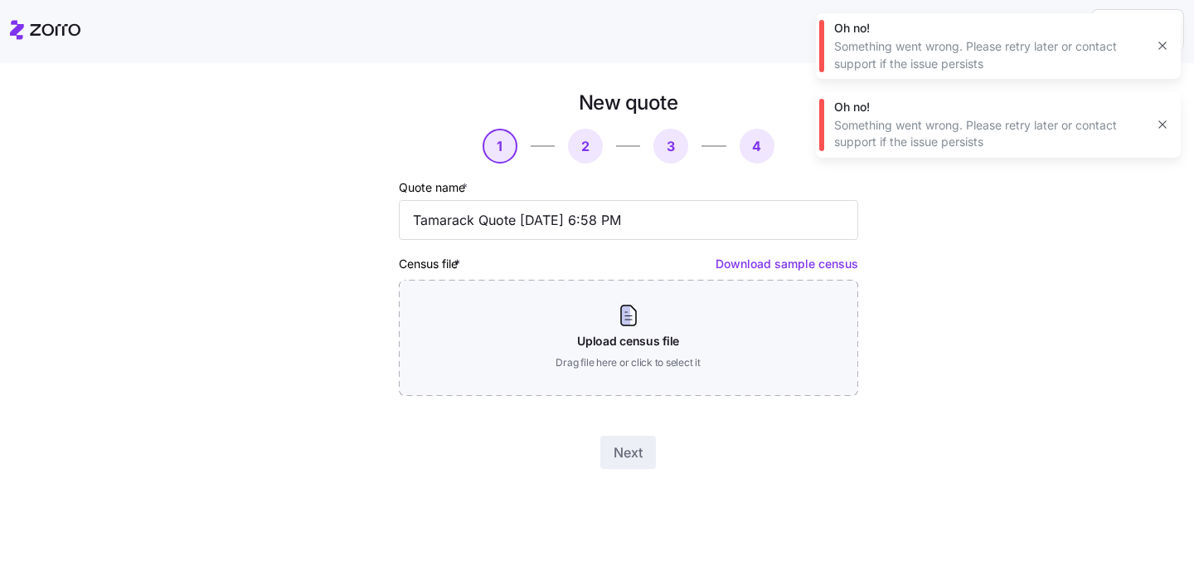
scroll to position [0, 0]
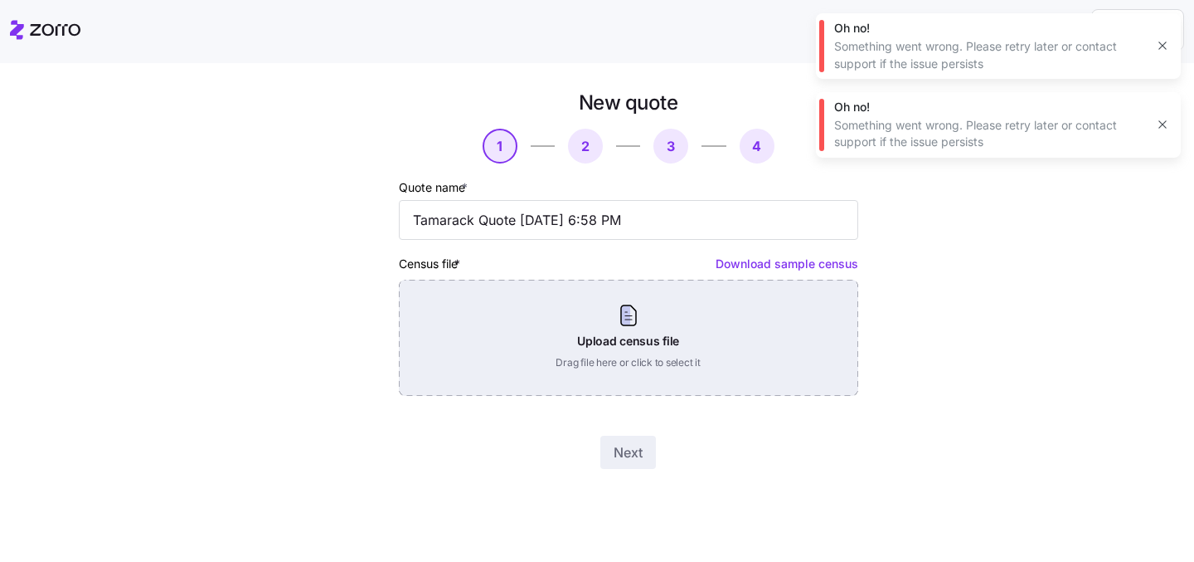
click at [635, 332] on div "Upload census file Drag file here or click to select it" at bounding box center [629, 338] width 460 height 116
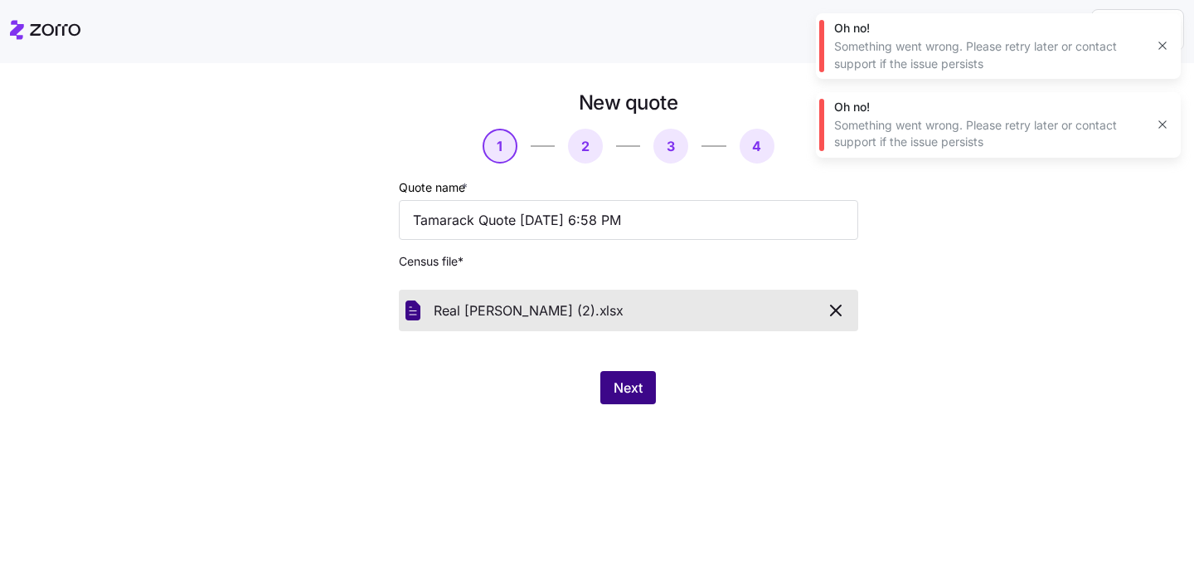
click at [620, 387] on span "Next" at bounding box center [628, 387] width 29 height 20
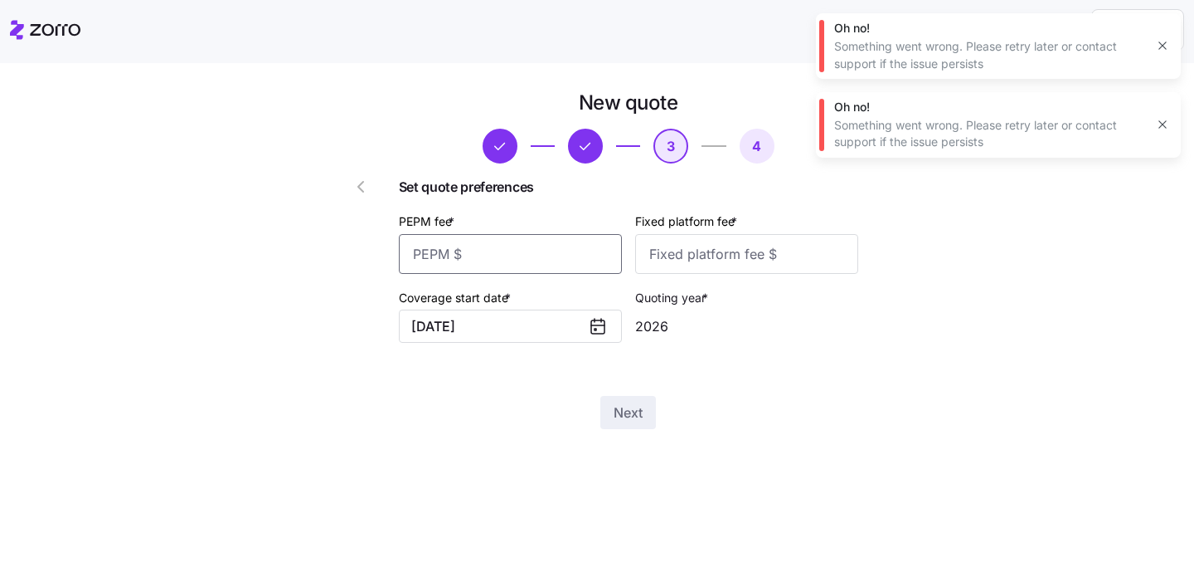
click at [536, 260] on input "PEPM fee *" at bounding box center [510, 254] width 223 height 40
type input "55"
click at [681, 258] on input "Fixed platform fee *" at bounding box center [746, 254] width 223 height 40
type input "100"
click at [421, 478] on div "New quote 3 4 Set quote preferences PEPM fee * 55 Fixed platform fee * 100 Cove…" at bounding box center [597, 312] width 1194 height 499
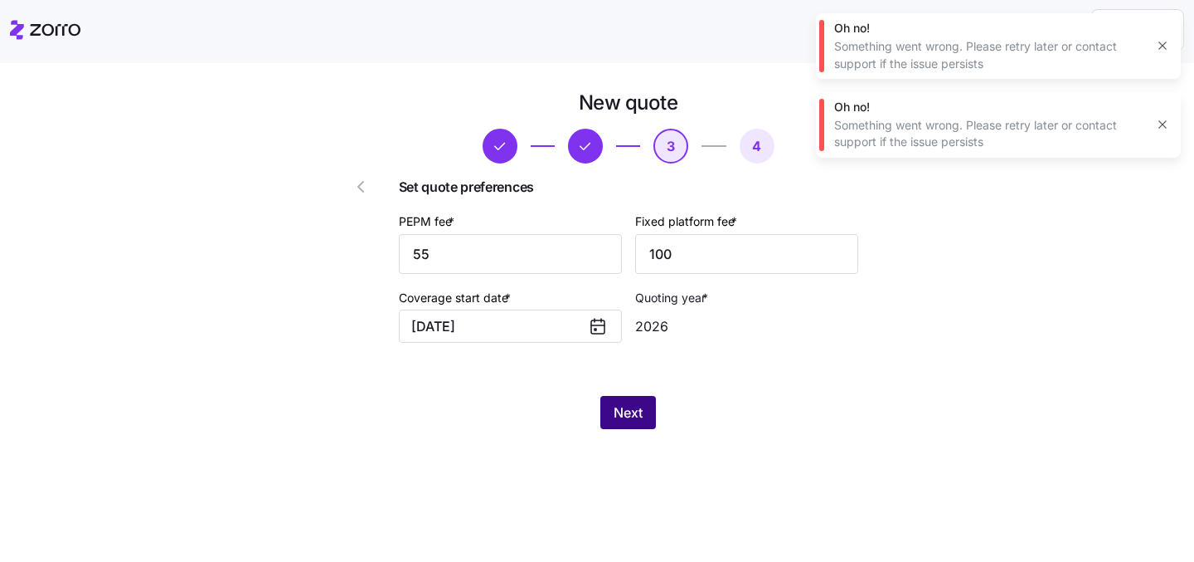
click at [628, 406] on span "Next" at bounding box center [628, 412] width 29 height 20
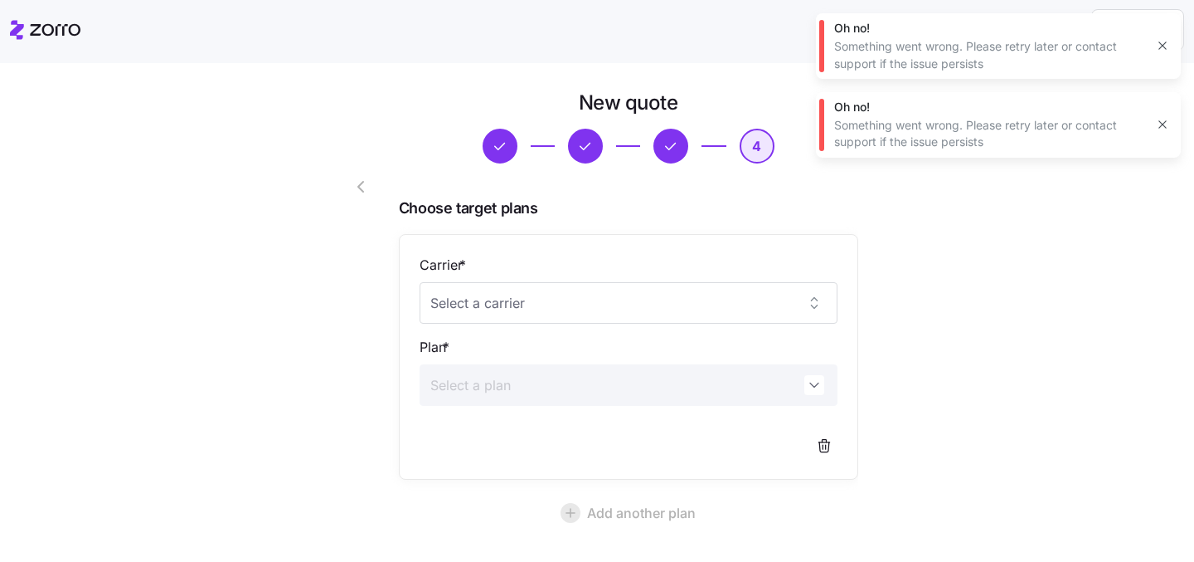
scroll to position [153, 0]
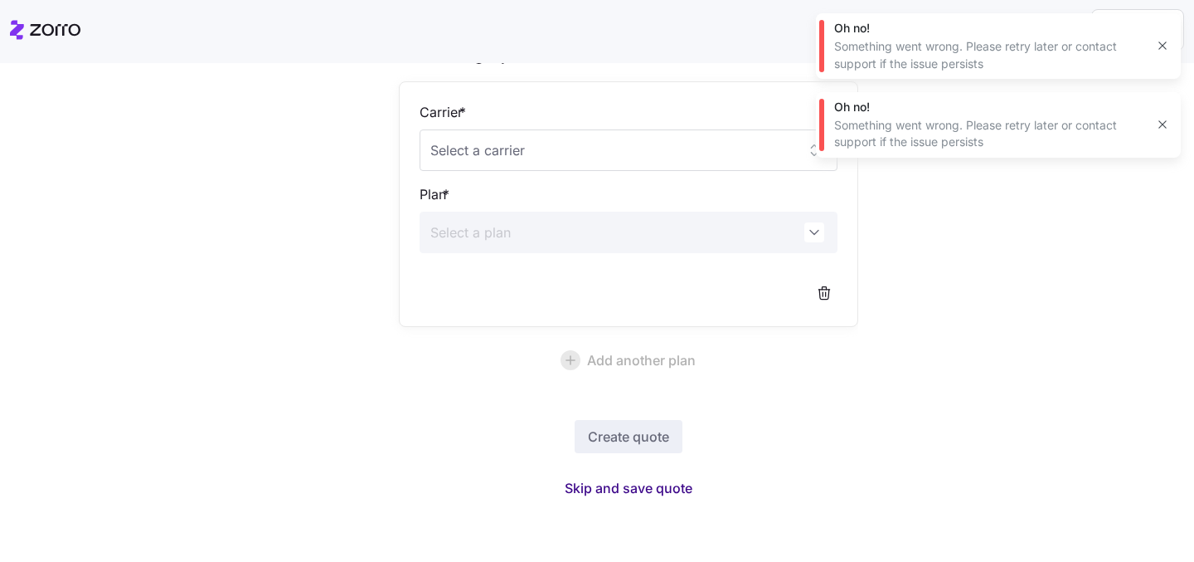
click at [630, 485] on span "Skip and save quote" at bounding box center [629, 488] width 128 height 20
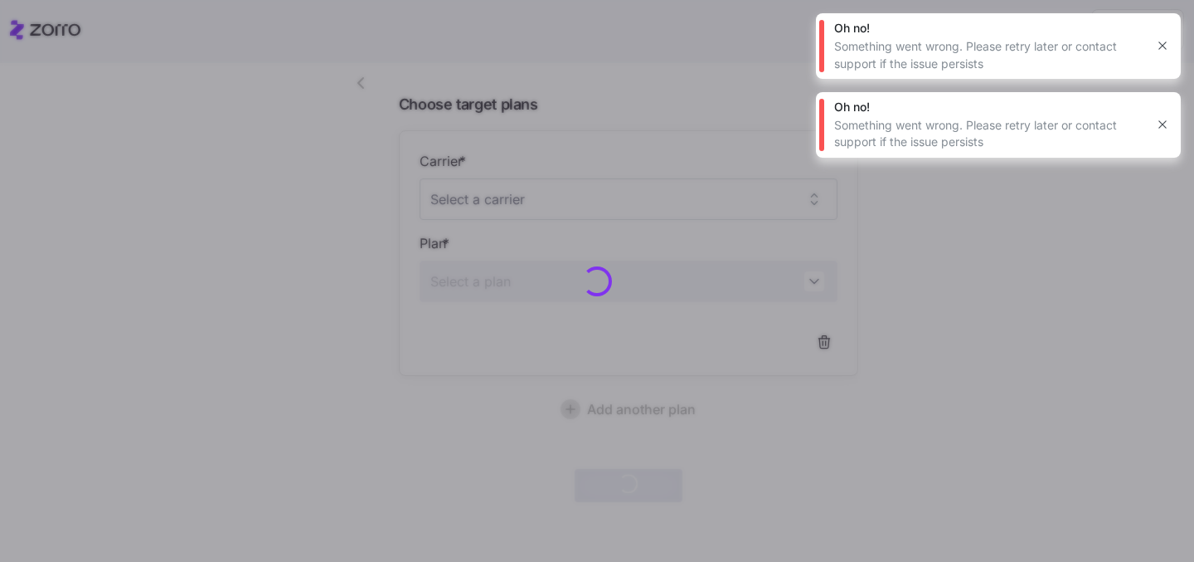
scroll to position [103, 0]
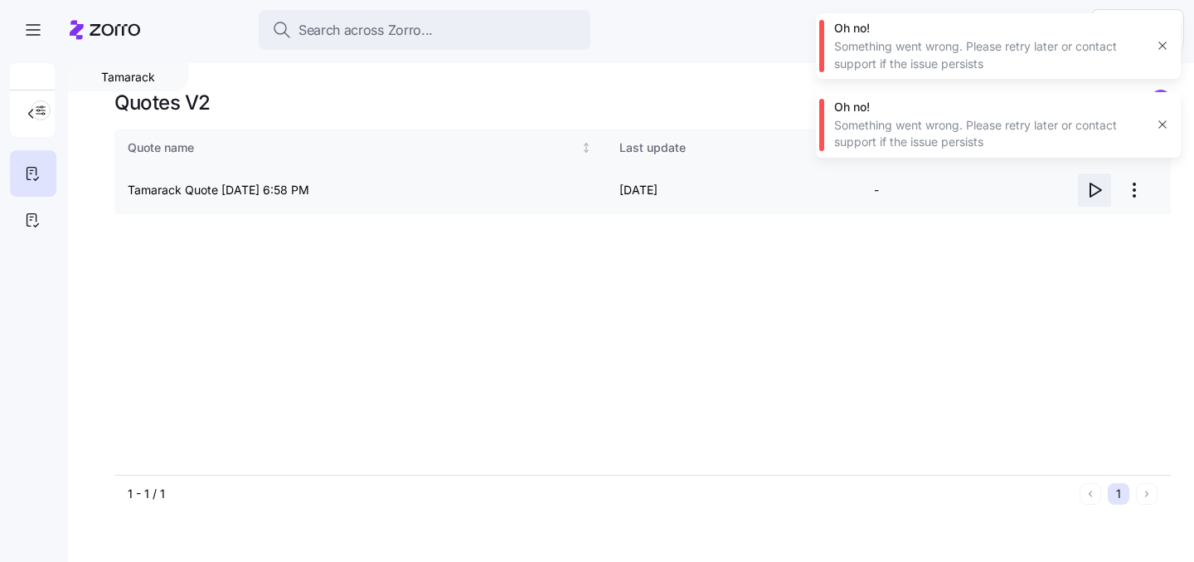
click at [1094, 190] on icon "button" at bounding box center [1095, 190] width 20 height 20
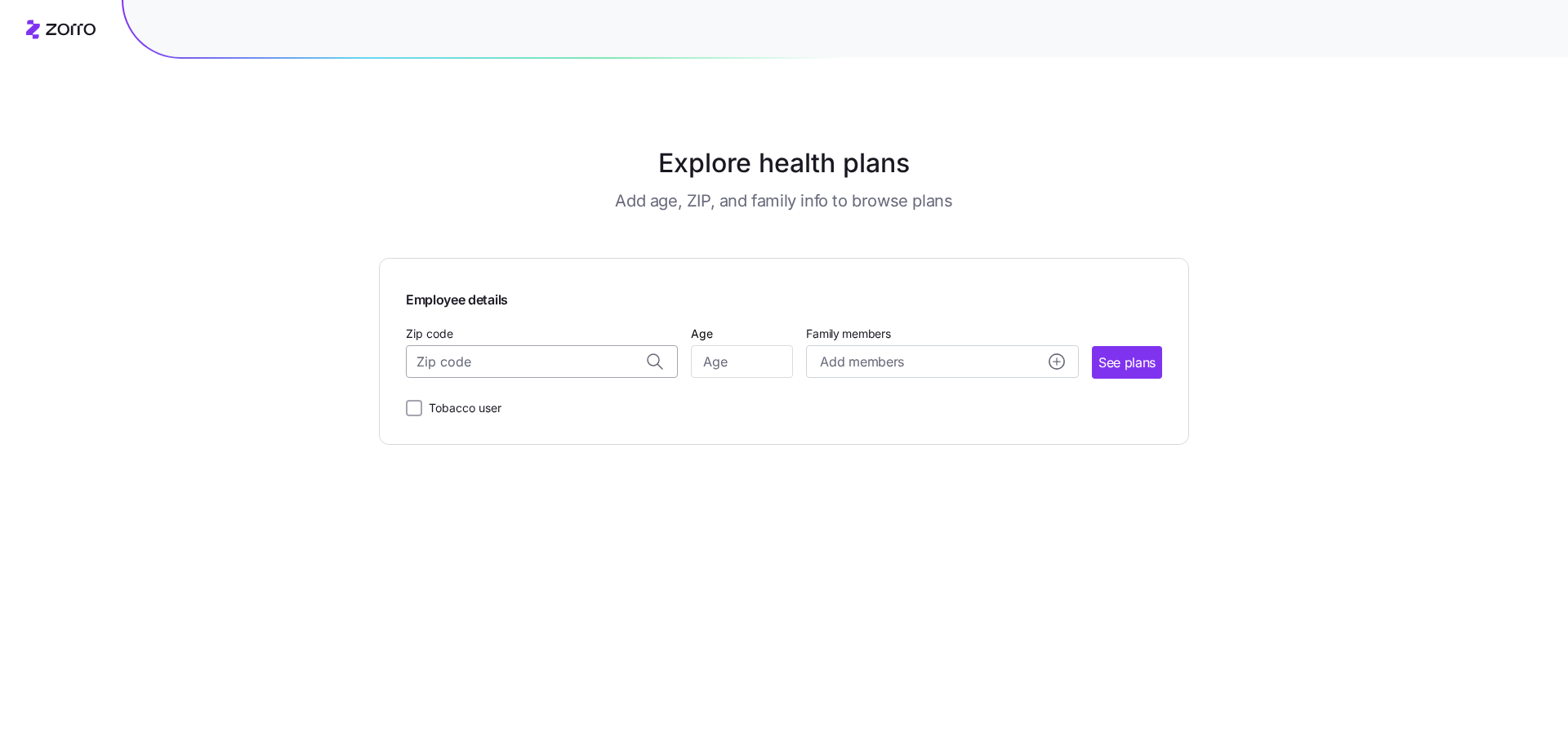
click at [580, 371] on input "Zip code" at bounding box center [541, 361] width 272 height 32
paste input "83607"
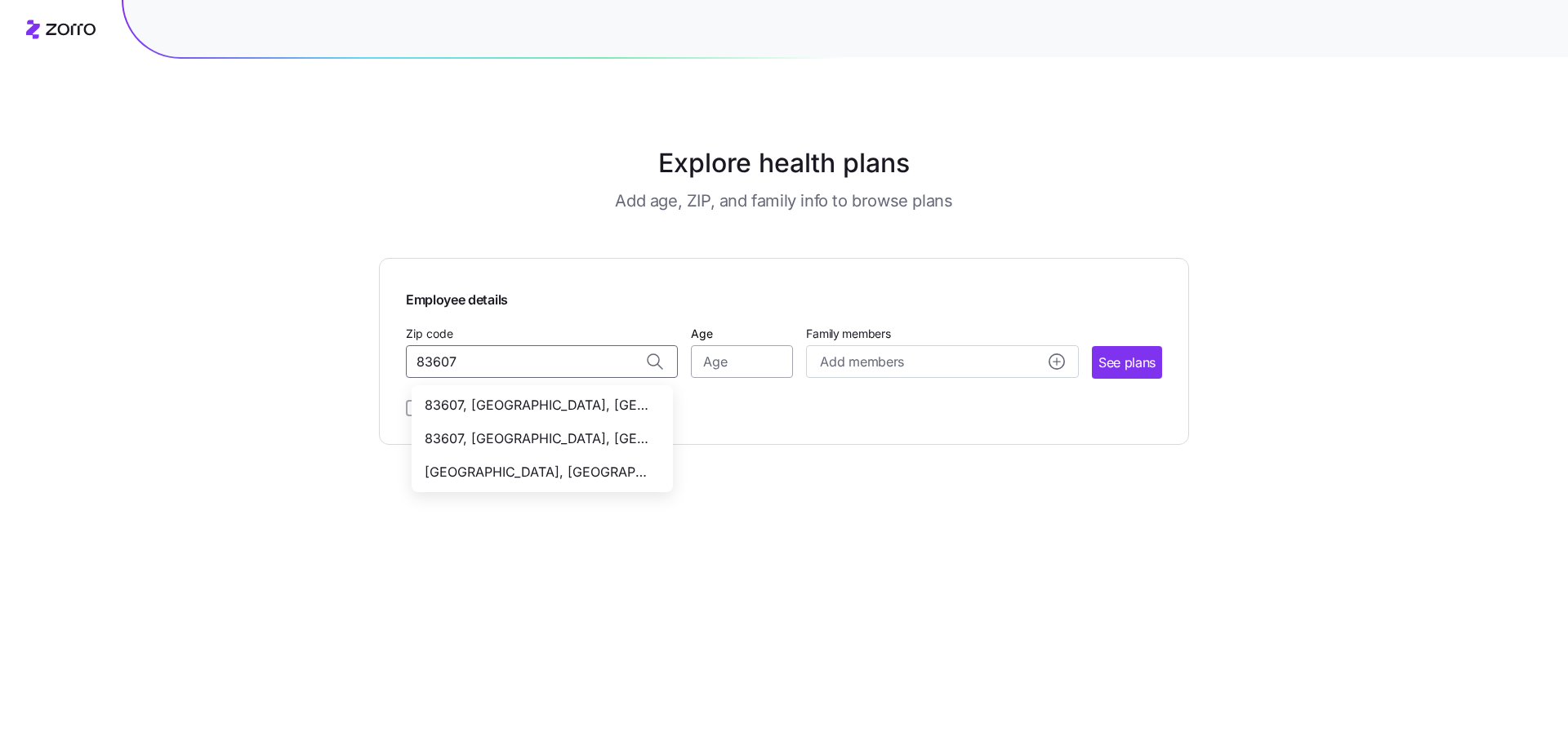
type input "83607"
click at [723, 368] on input "Age" at bounding box center [742, 361] width 102 height 32
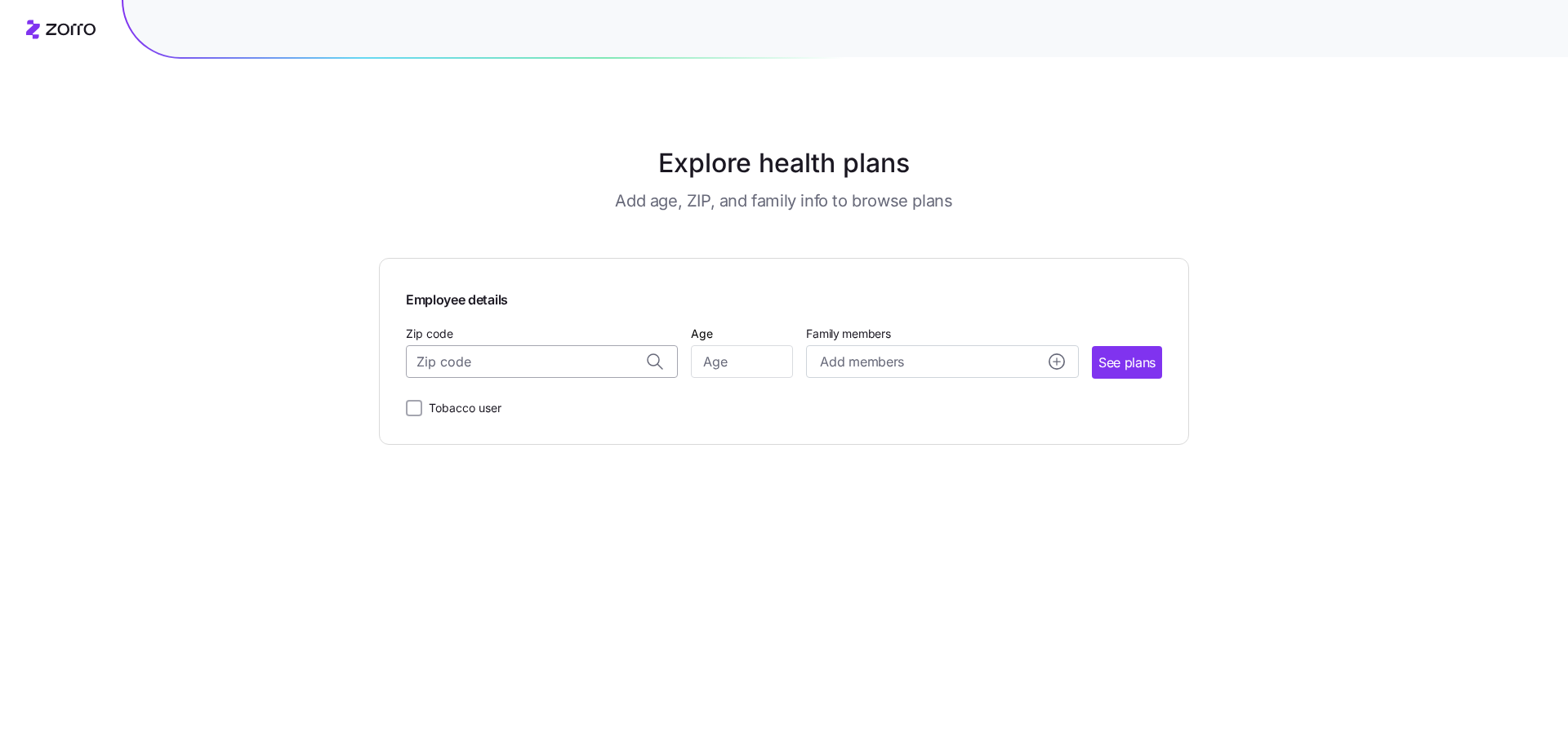
click at [592, 351] on input "Zip code" at bounding box center [541, 361] width 272 height 32
paste input "83607"
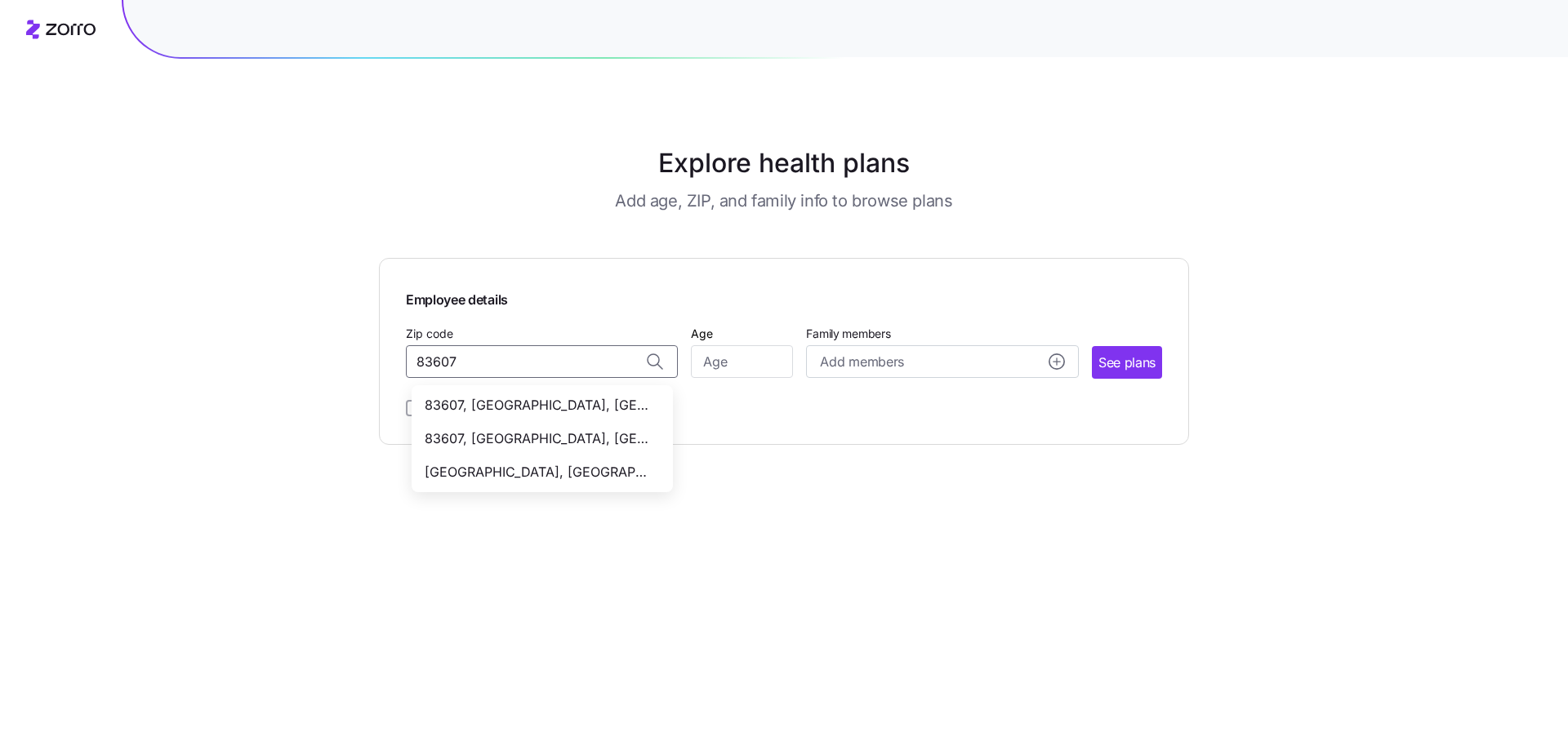
click at [585, 405] on span "83607, Gem County, ID" at bounding box center [538, 404] width 228 height 21
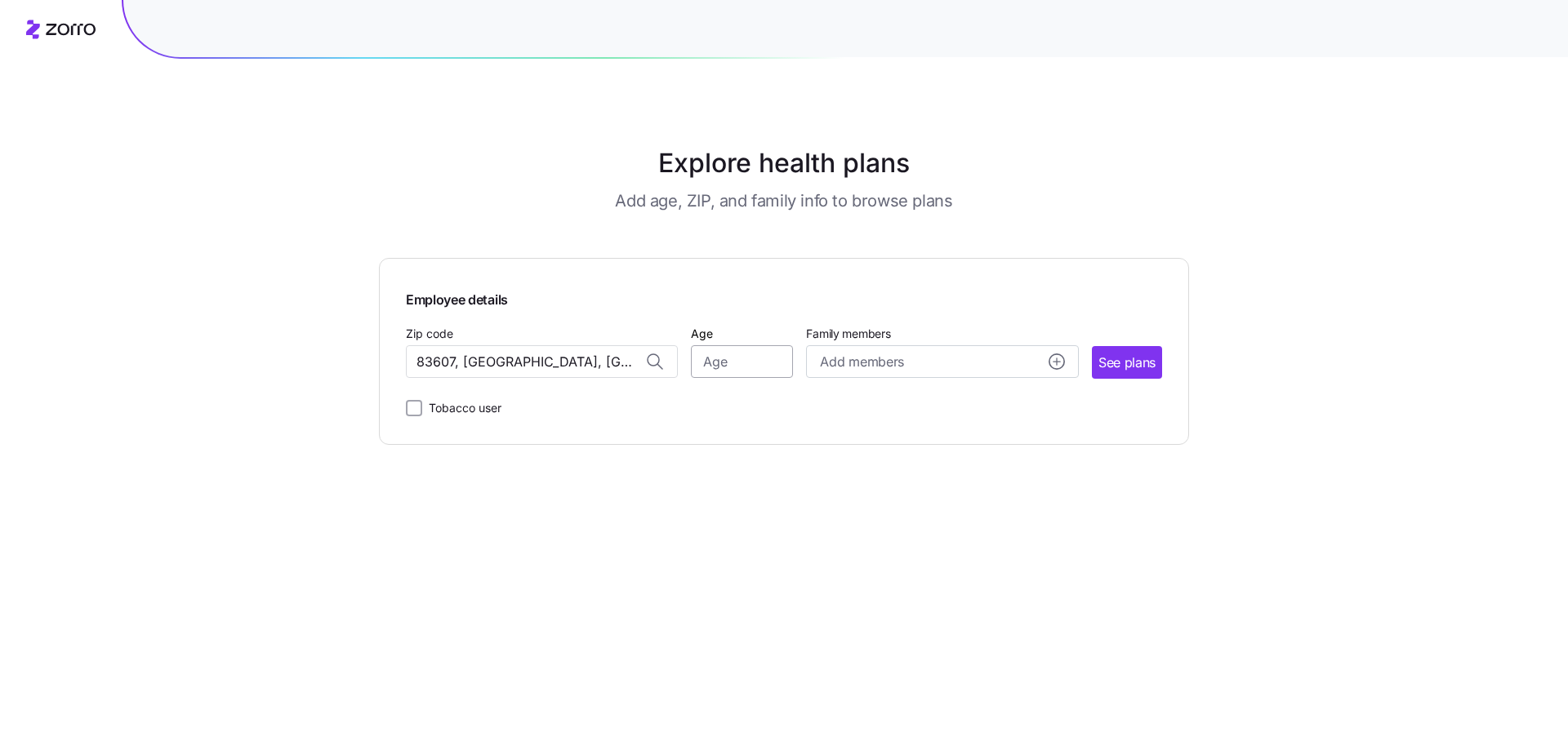
type input "83607, Gem County, ID"
click at [753, 364] on input "Age" at bounding box center [742, 361] width 102 height 32
type input "30"
click at [1133, 368] on span "See plans" at bounding box center [1127, 362] width 57 height 21
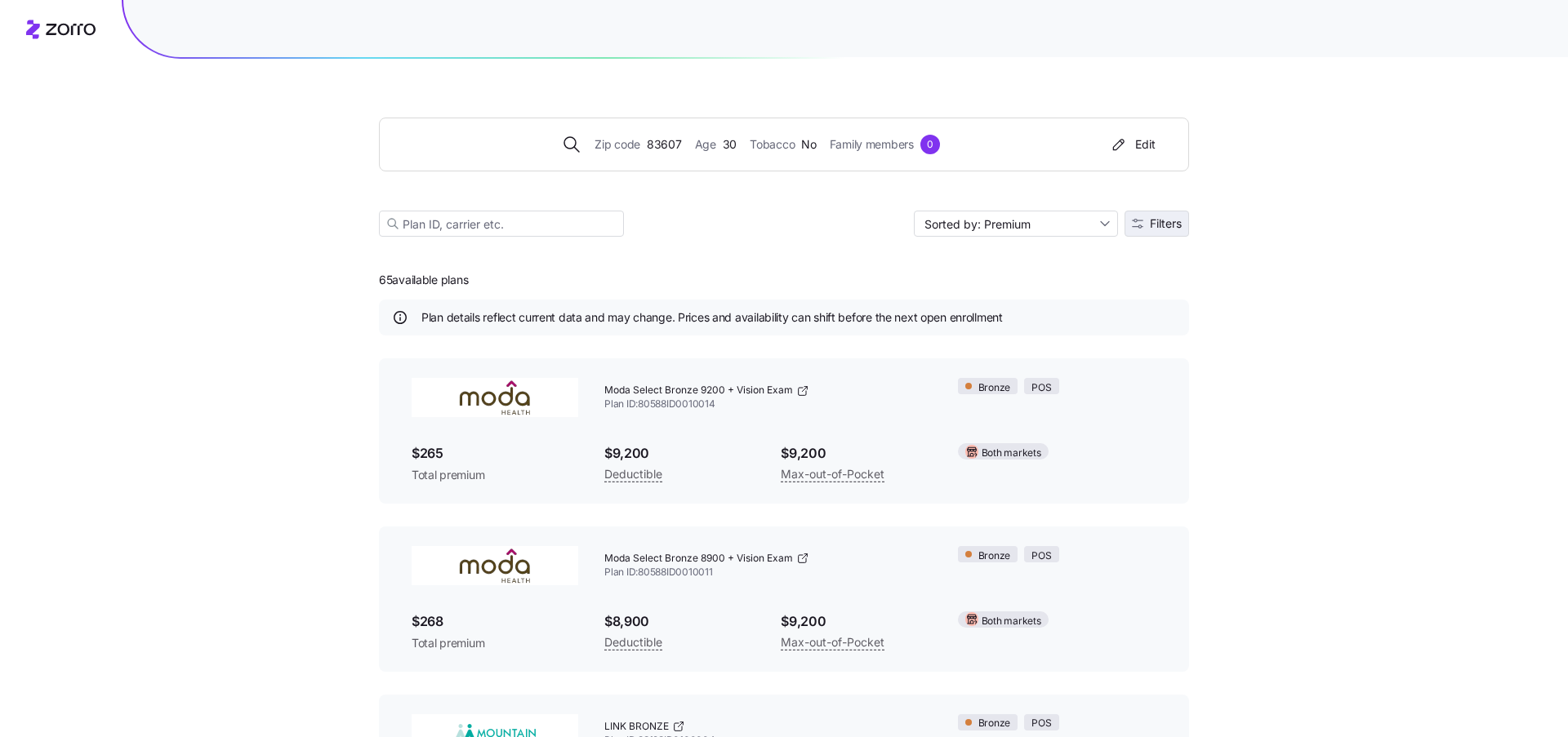
click at [1147, 220] on span "Filters" at bounding box center [1157, 223] width 50 height 12
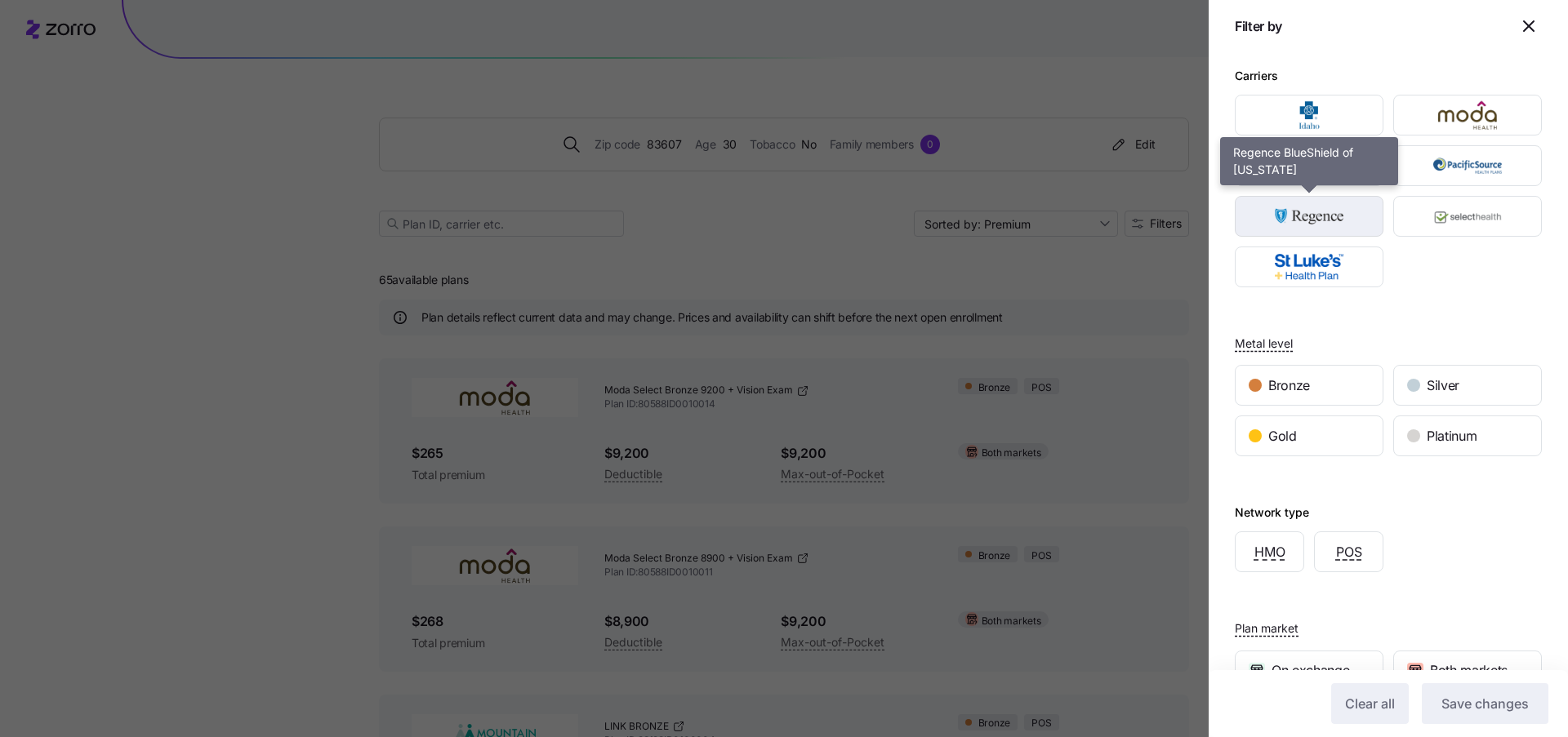
click at [1306, 216] on img "button" at bounding box center [1309, 215] width 120 height 32
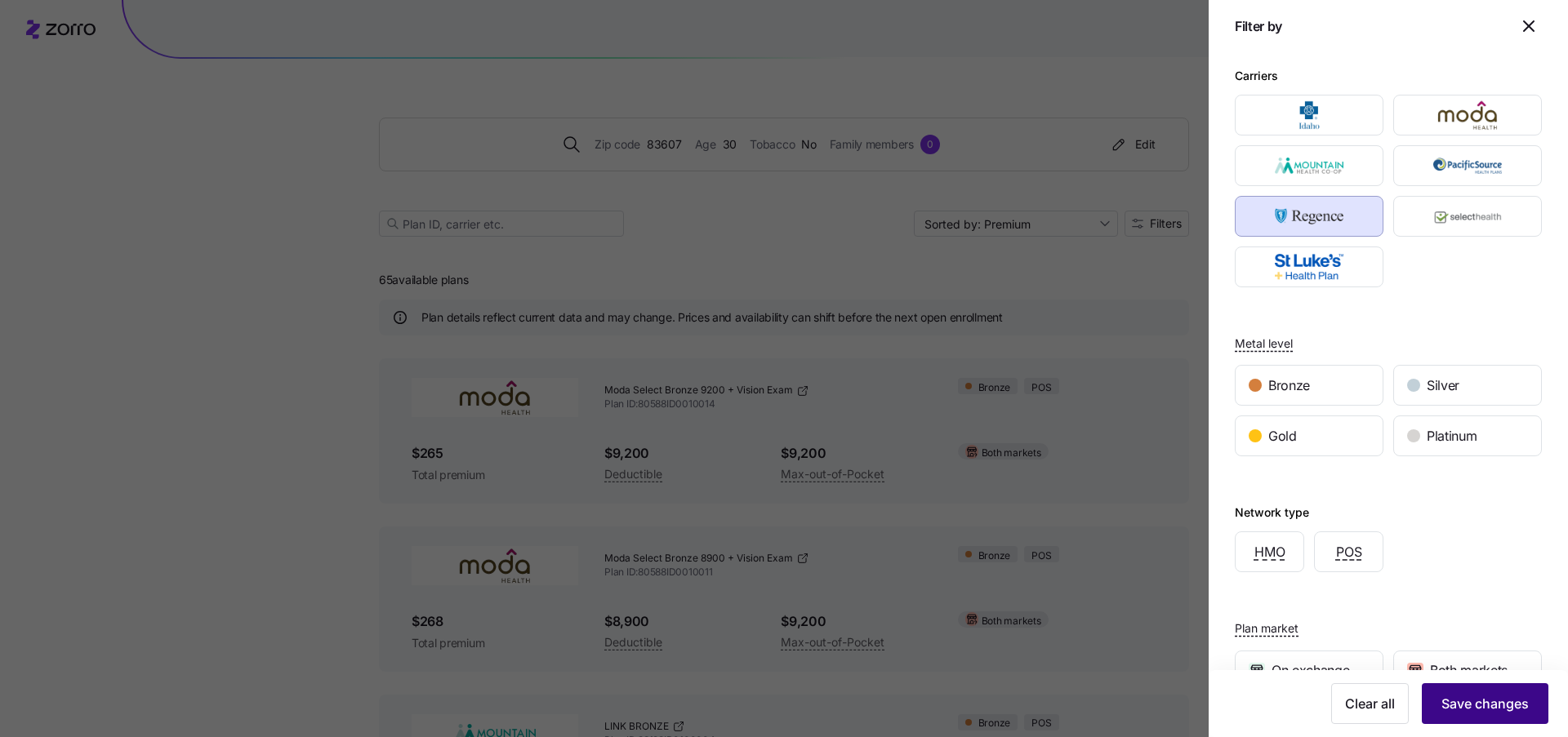
click at [1495, 693] on button "Save changes" at bounding box center [1484, 703] width 127 height 40
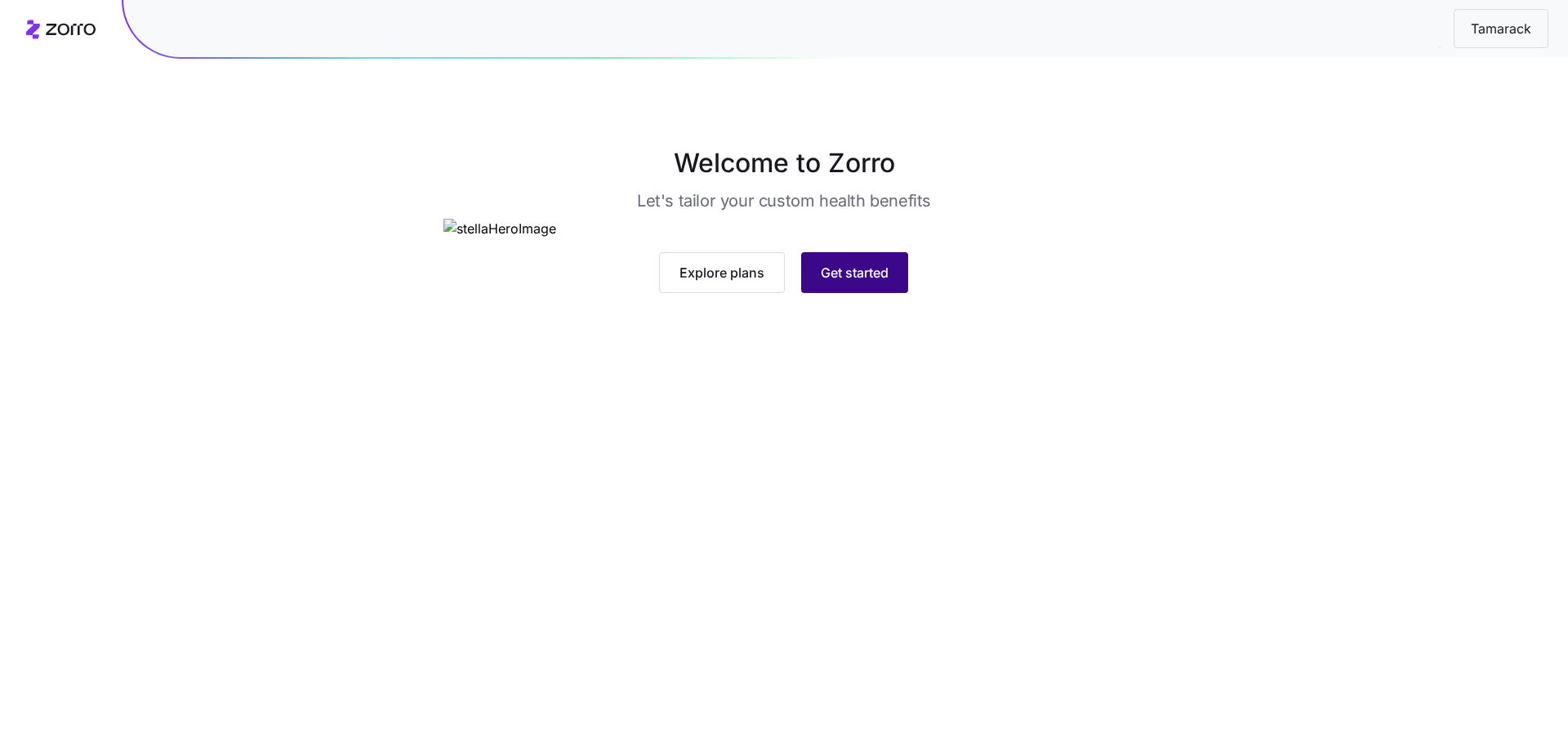
click at [873, 282] on span "Get started" at bounding box center [854, 273] width 68 height 20
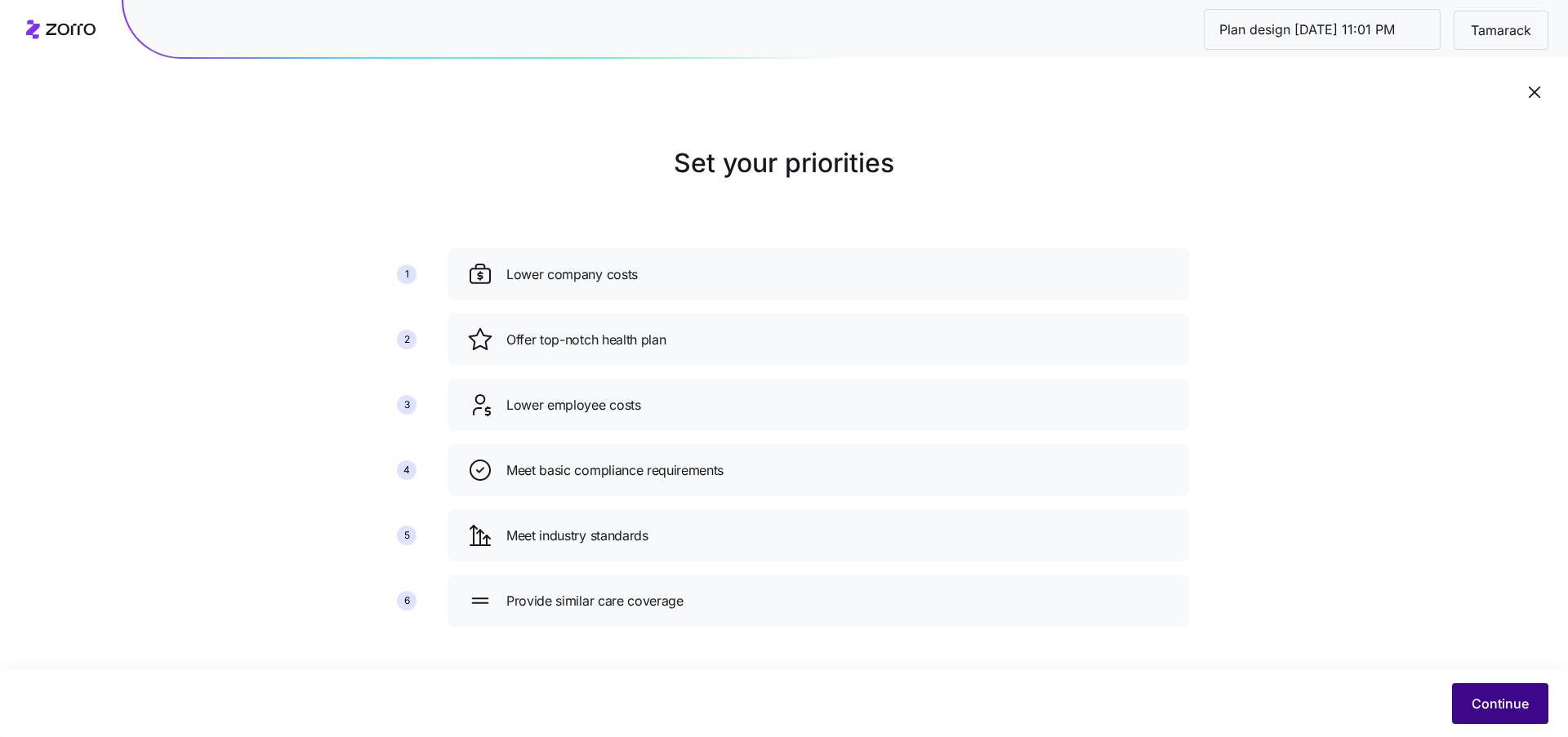
click at [1485, 697] on span "Continue" at bounding box center [1500, 704] width 57 height 20
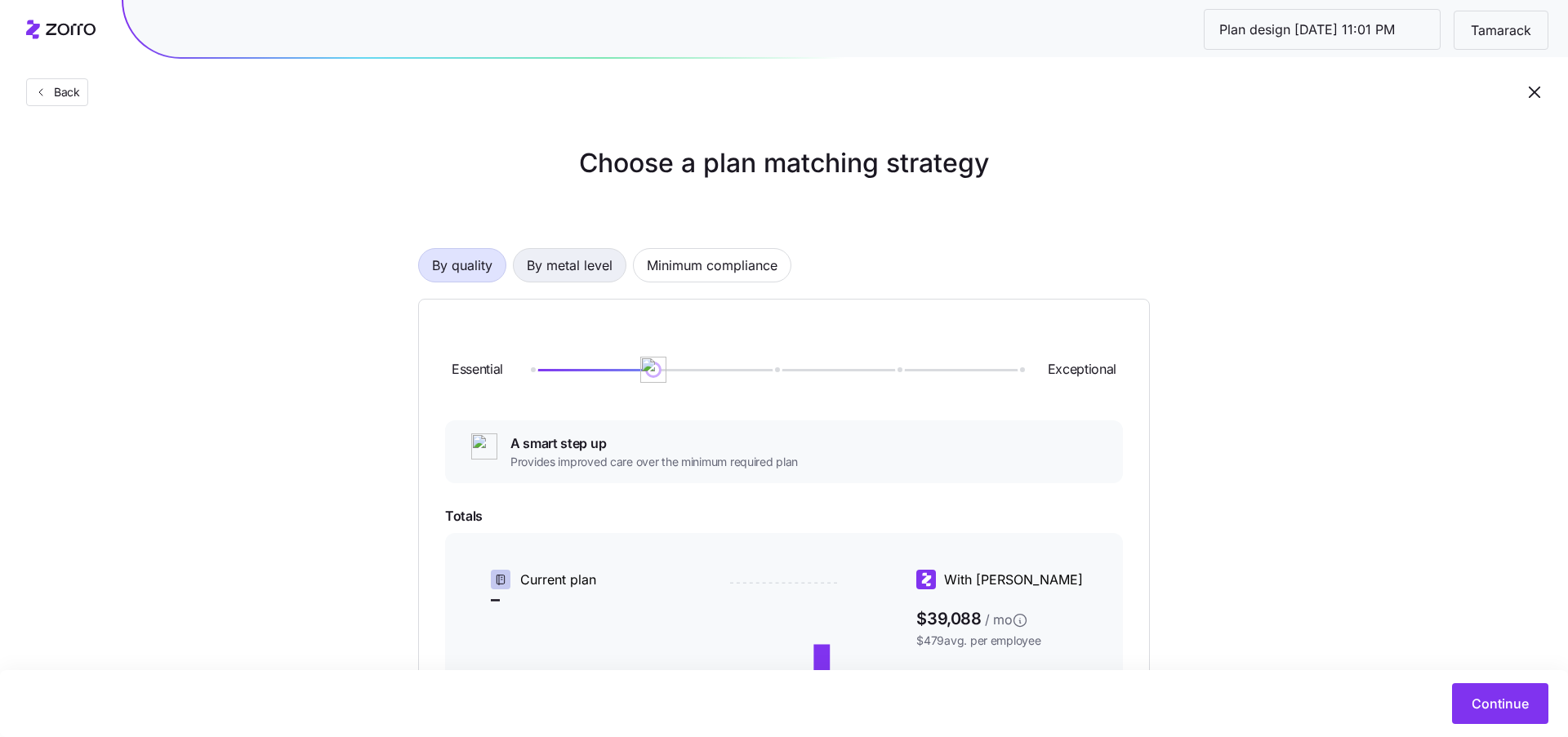
click at [596, 258] on span "By metal level" at bounding box center [569, 265] width 86 height 32
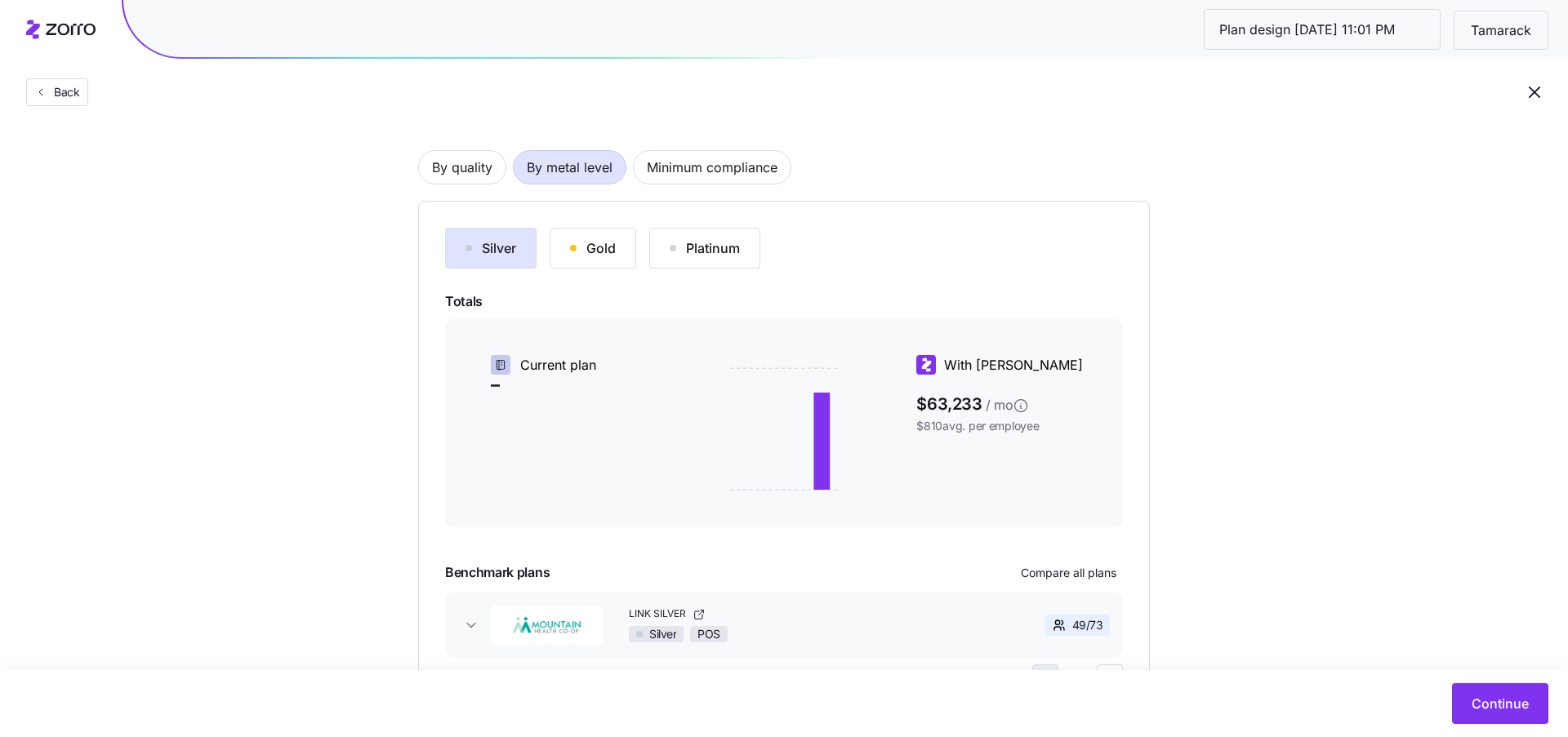
scroll to position [182, 0]
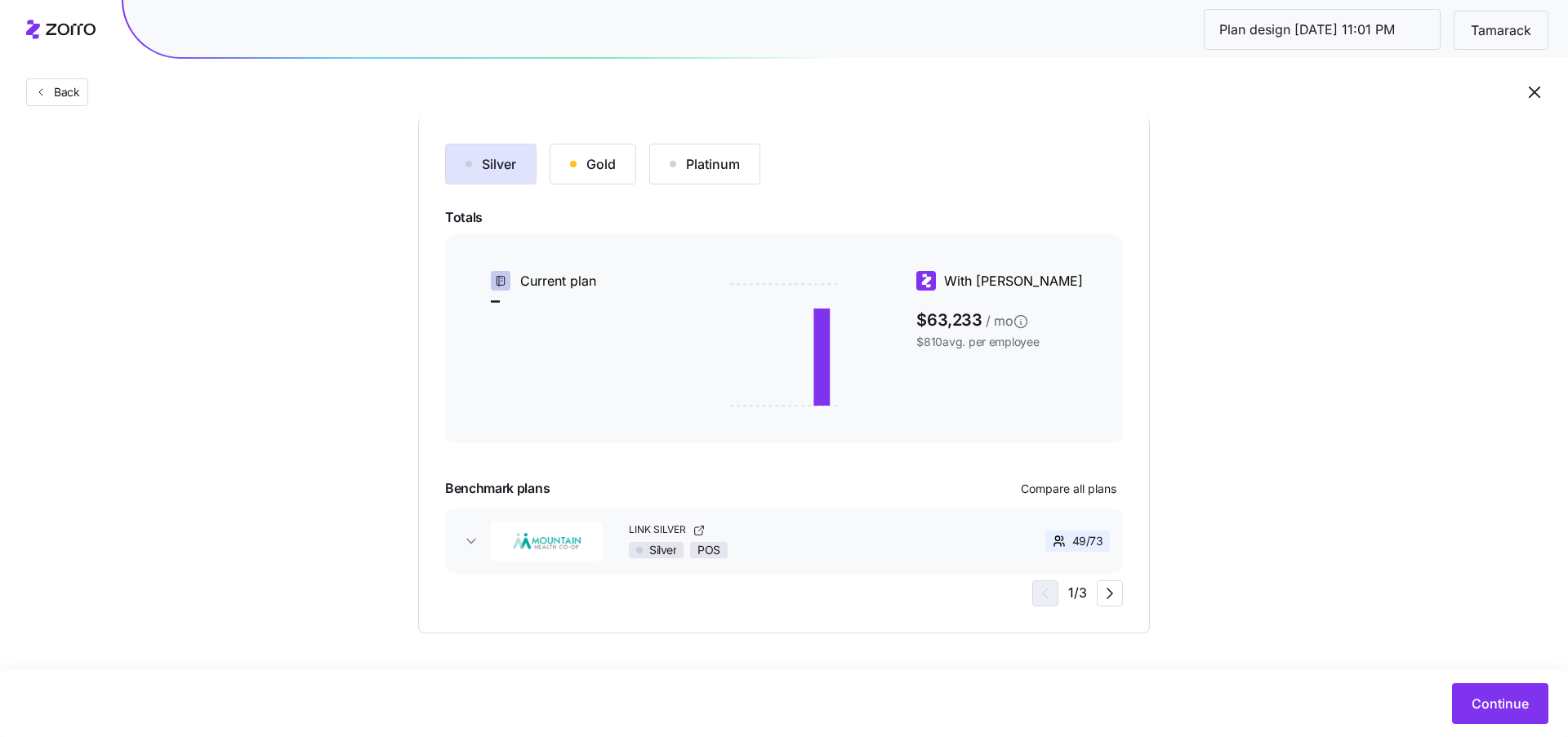
click at [584, 161] on div "Gold" at bounding box center [593, 164] width 45 height 20
click at [675, 166] on div "Platinum" at bounding box center [704, 164] width 70 height 20
click at [863, 530] on link "LINK PLATINUM" at bounding box center [805, 530] width 352 height 14
click at [474, 541] on icon "button" at bounding box center [470, 541] width 17 height 17
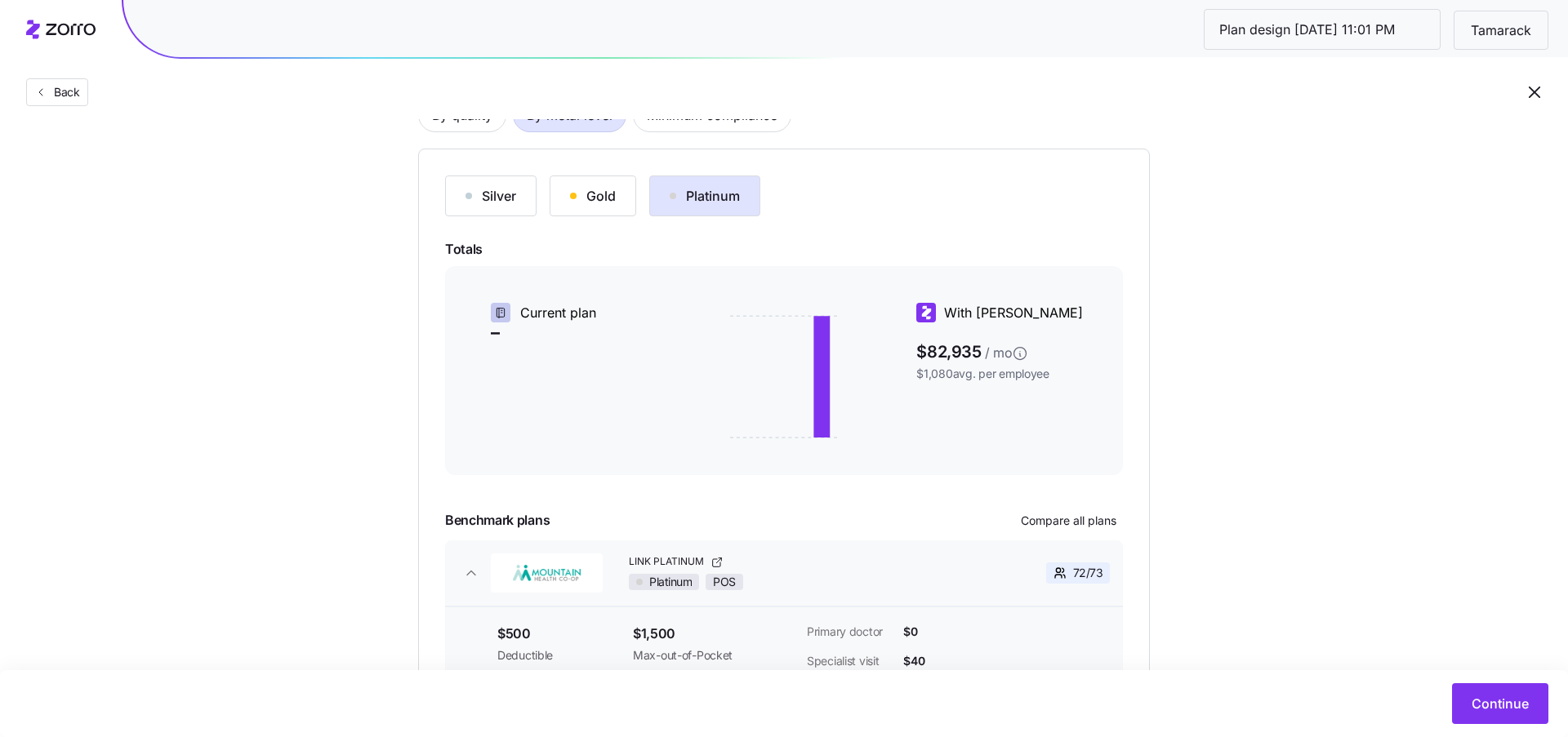
scroll to position [143, 0]
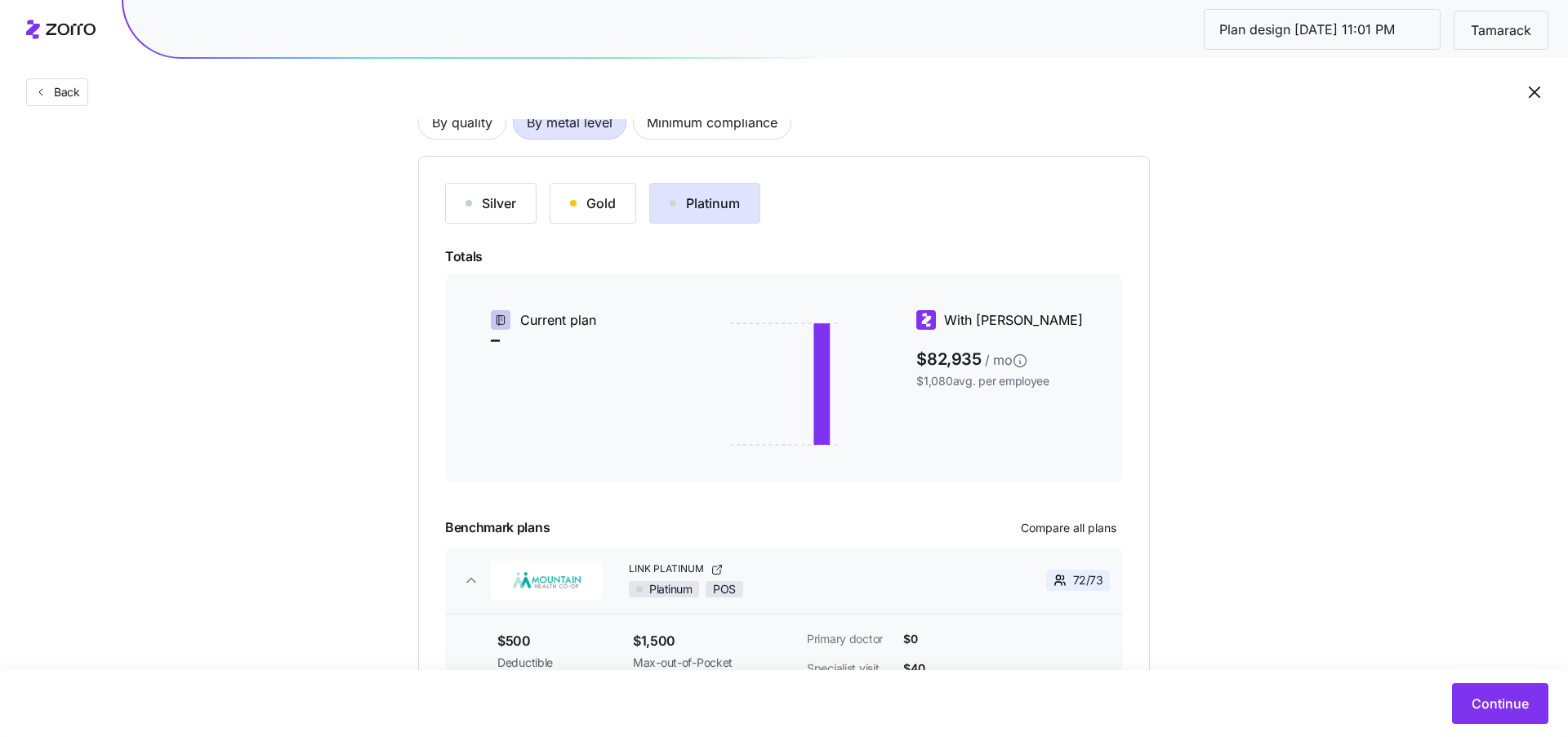
click at [610, 179] on div "Silver Gold Platinum Totals Current plan – With Zorro $82,935 / mo $1,080 avg. …" at bounding box center [784, 475] width 731 height 640
click at [610, 189] on button "Gold" at bounding box center [593, 203] width 87 height 40
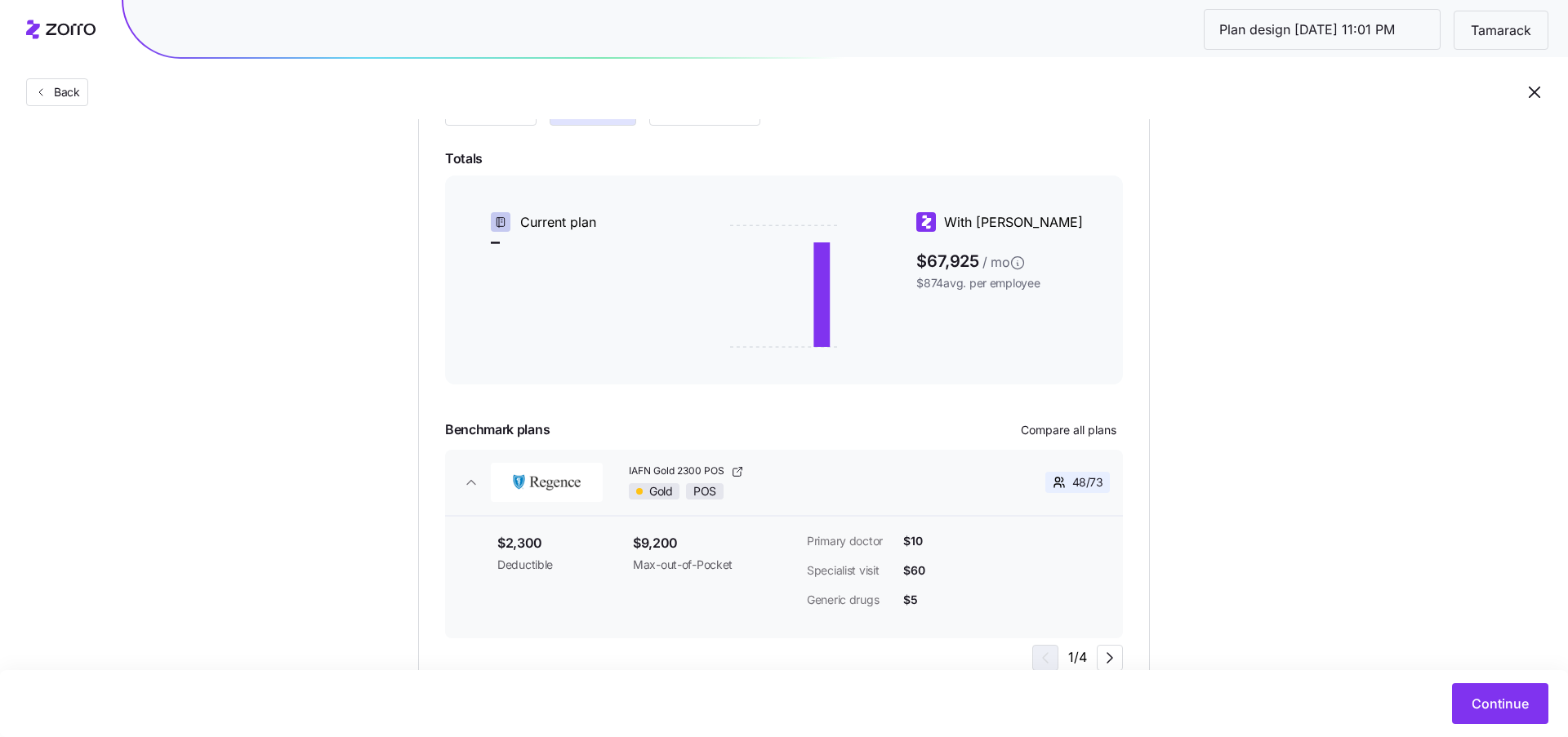
scroll to position [237, 0]
